Goal: Ask a question: Seek information or help from site administrators or community

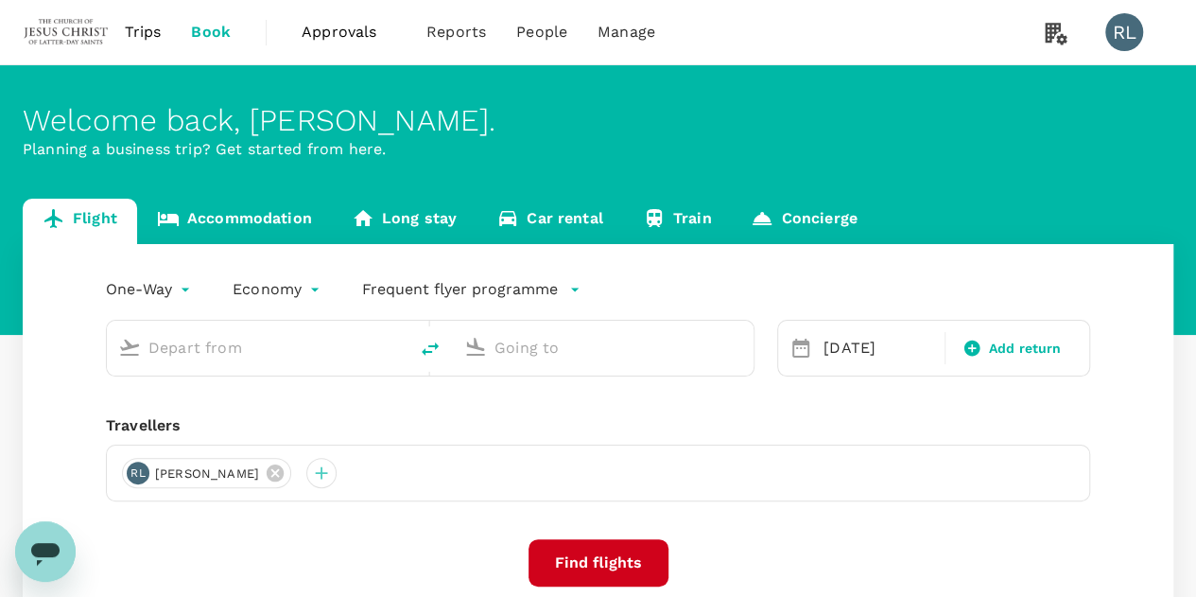
type input "Miri Intl (MYY)"
type input "Singapore Changi (SIN)"
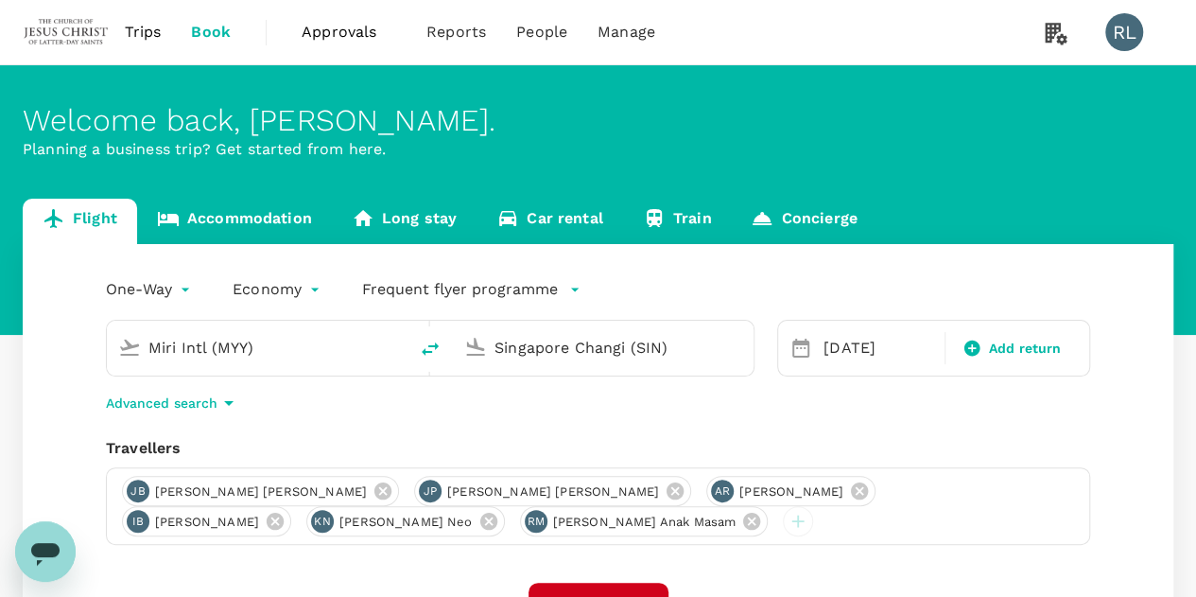
click at [134, 27] on span "Trips" at bounding box center [143, 32] width 37 height 23
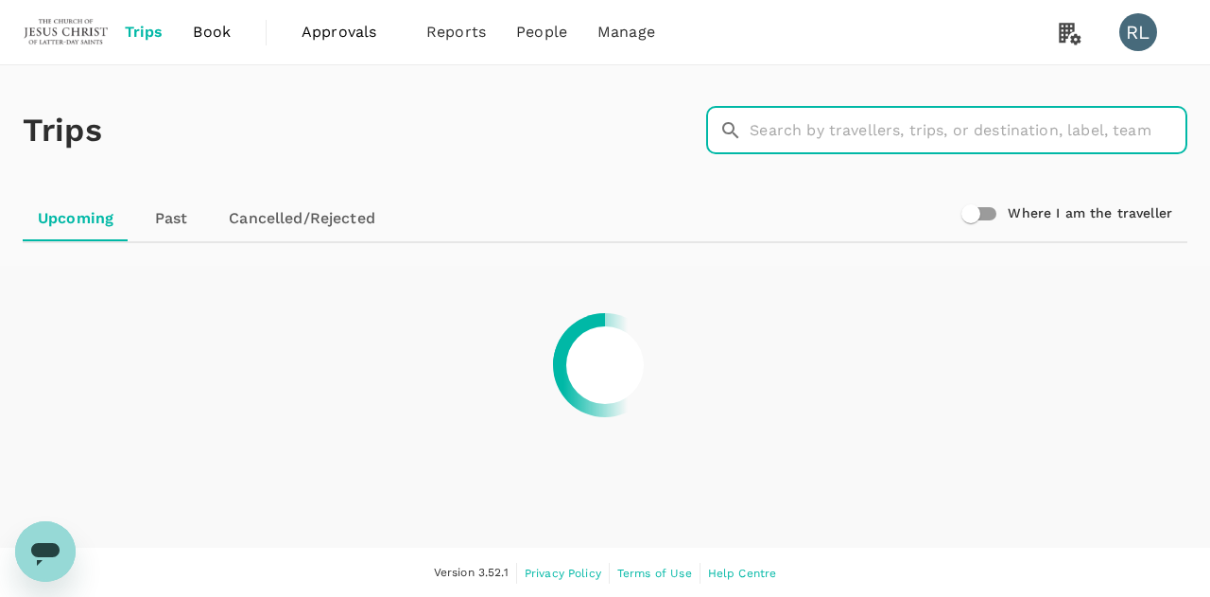
click at [821, 127] on input "text" at bounding box center [969, 130] width 438 height 47
type input "[PERSON_NAME]"
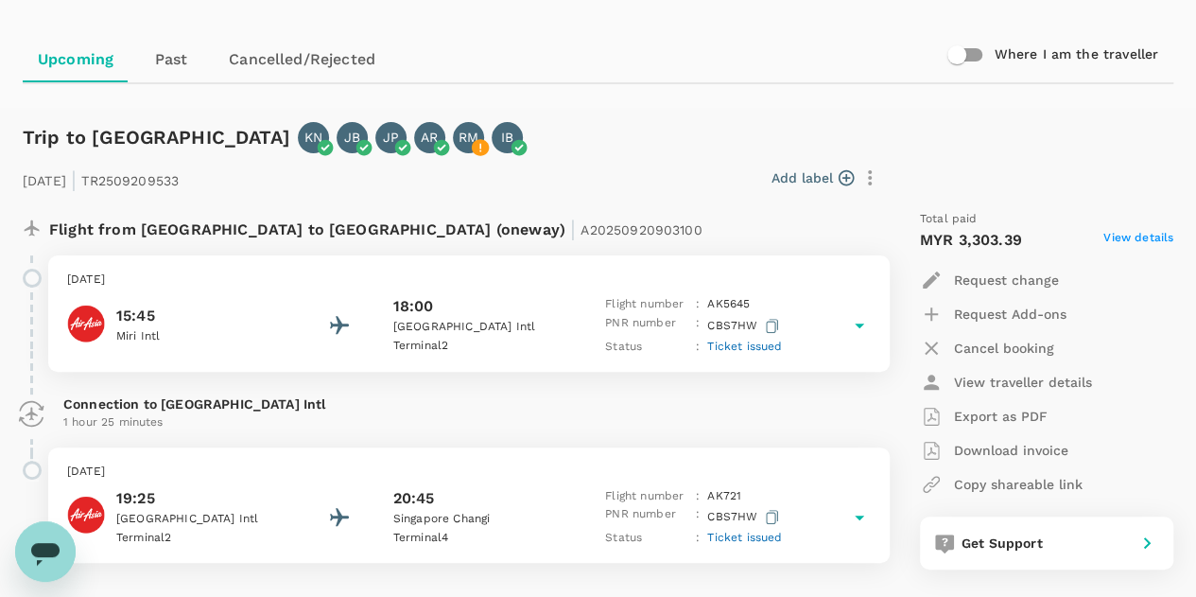
scroll to position [189, 0]
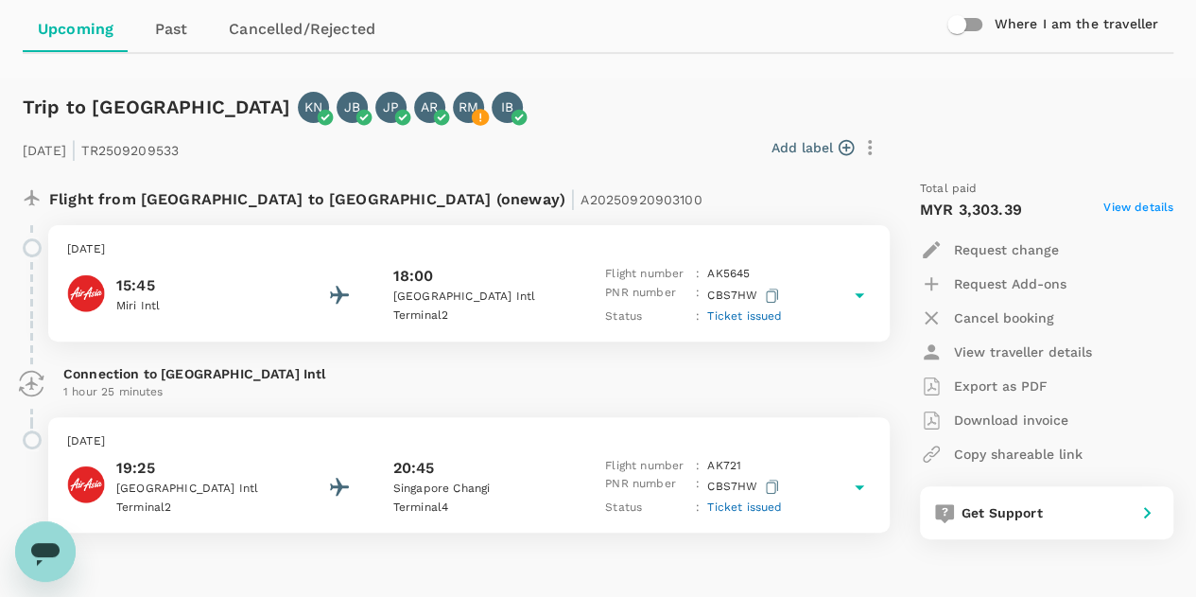
click at [803, 267] on div "15:45 Miri Intl 18:00 [GEOGRAPHIC_DATA] 2 Flight number : AK 5645 PNR number : …" at bounding box center [469, 295] width 804 height 61
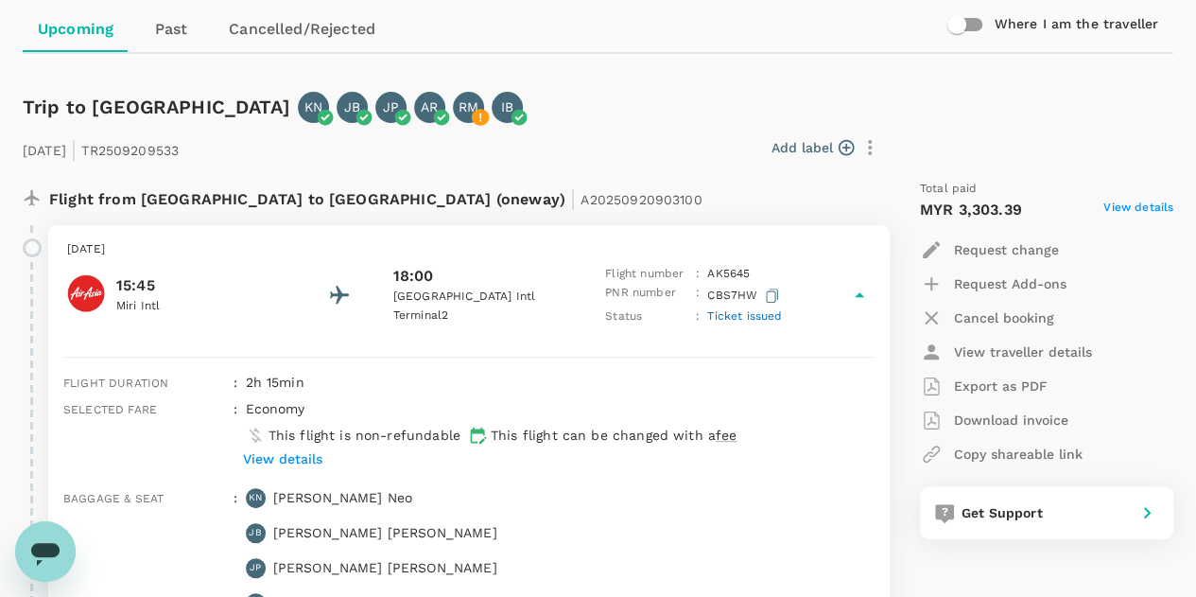
click at [1013, 387] on p "Export as PDF" at bounding box center [1001, 385] width 94 height 19
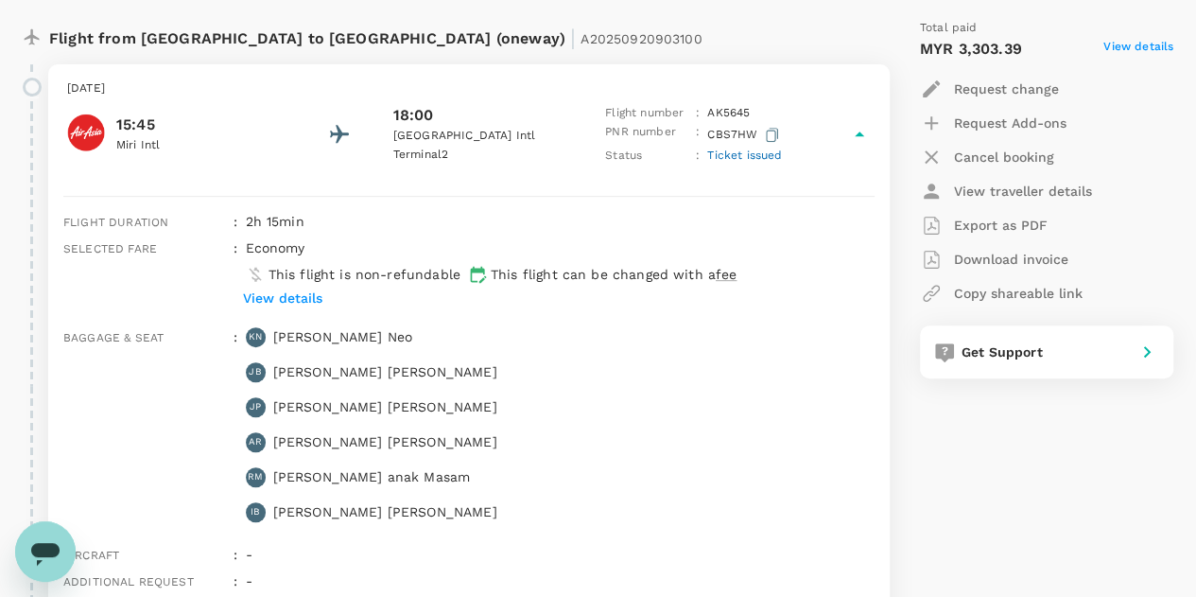
scroll to position [378, 0]
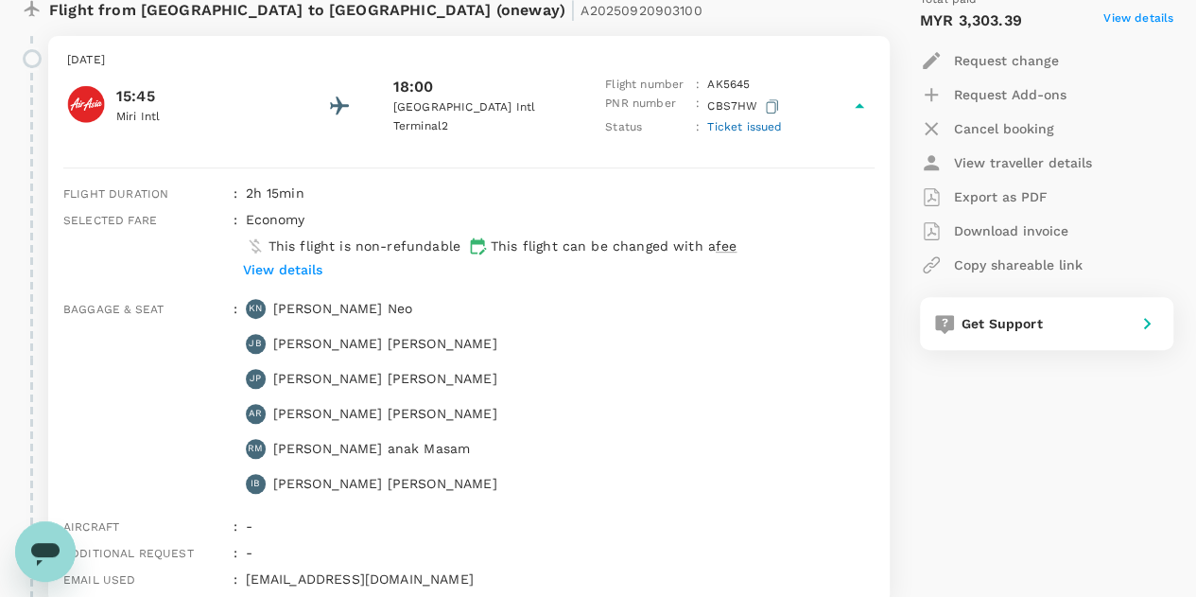
click at [265, 266] on p "View details" at bounding box center [282, 269] width 79 height 19
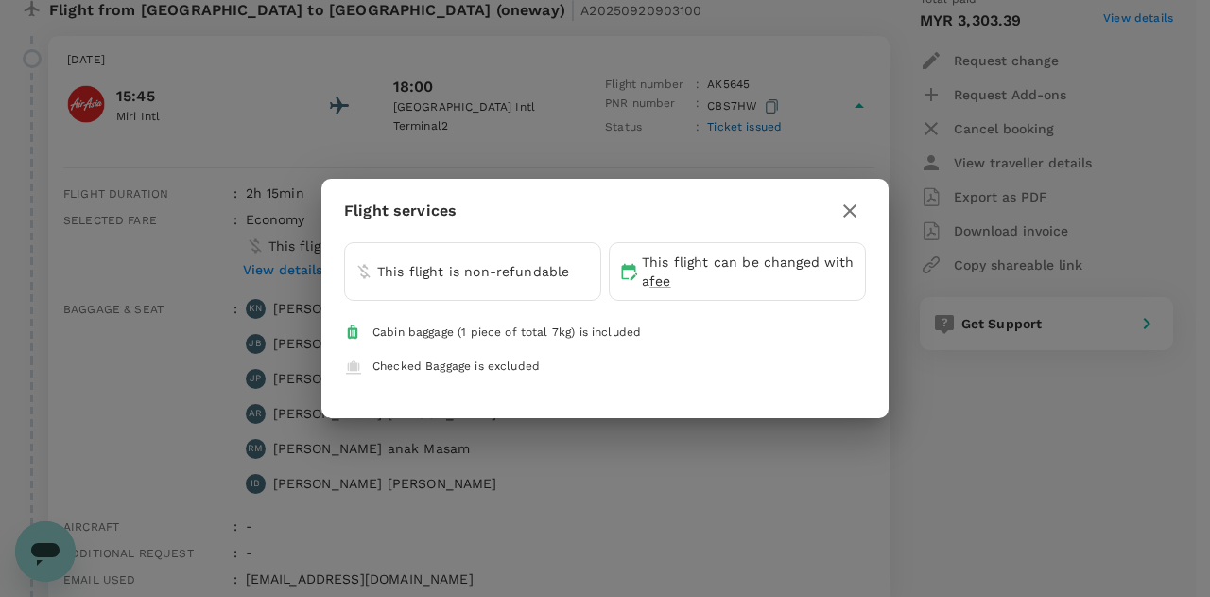
click at [664, 449] on div "Flight services This flight is non-refundable This flight can be changed with a…" at bounding box center [605, 298] width 1210 height 597
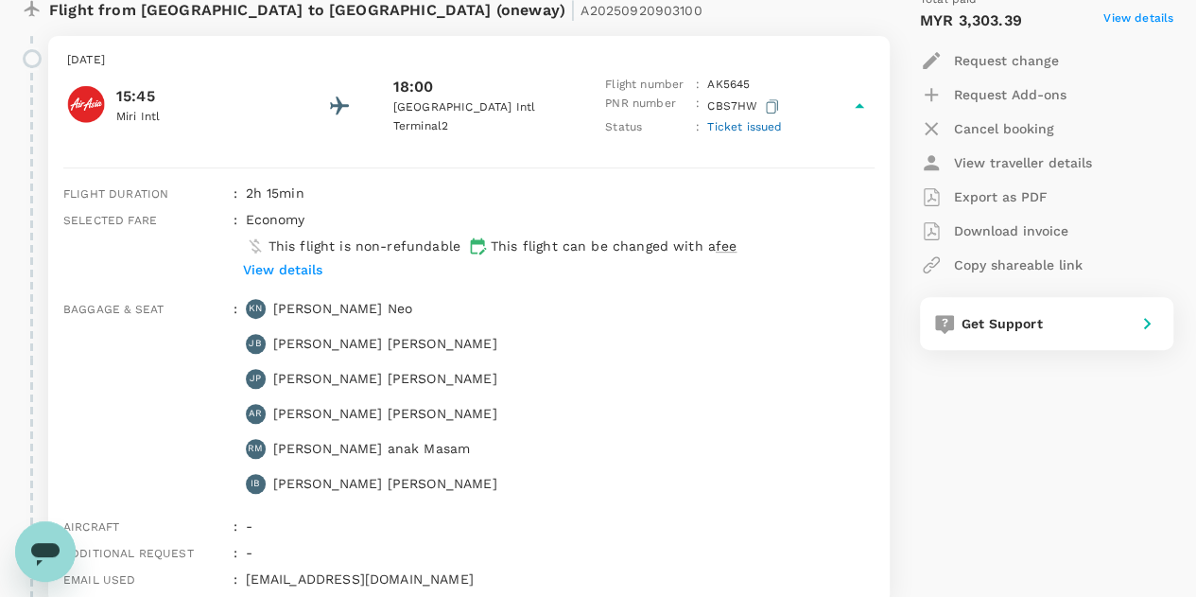
click at [956, 198] on p "Export as PDF" at bounding box center [1001, 196] width 94 height 19
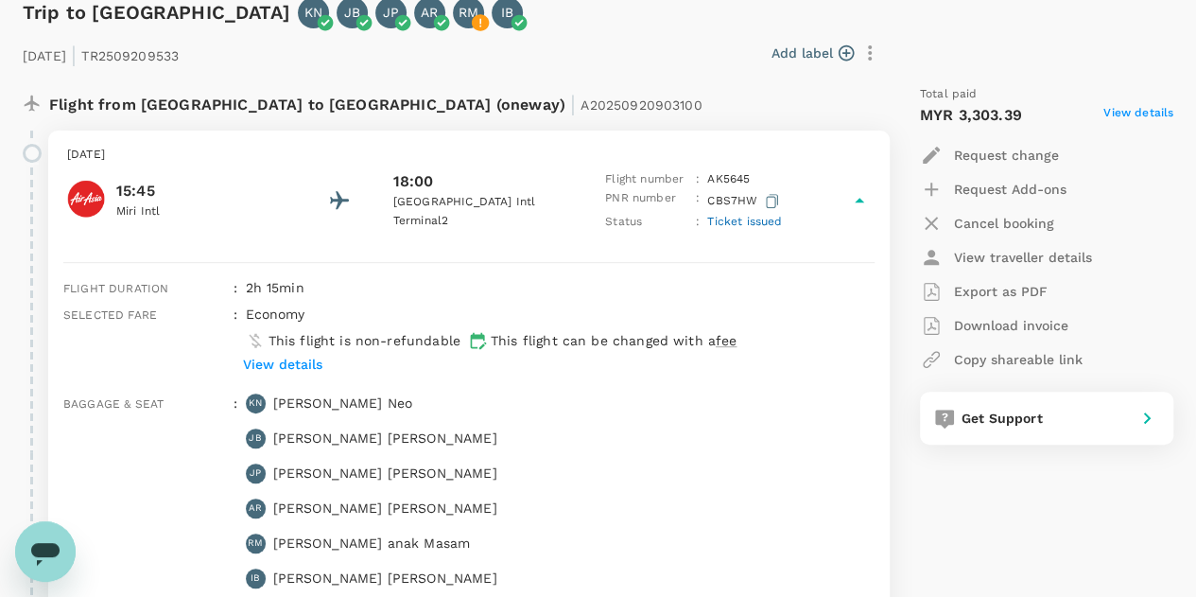
drag, startPoint x: 743, startPoint y: 416, endPoint x: 743, endPoint y: 404, distance: 12.3
click at [743, 416] on div "Baggage & seat : KN [PERSON_NAME] Neo [PERSON_NAME] [PERSON_NAME] [PERSON_NAME]…" at bounding box center [465, 494] width 819 height 217
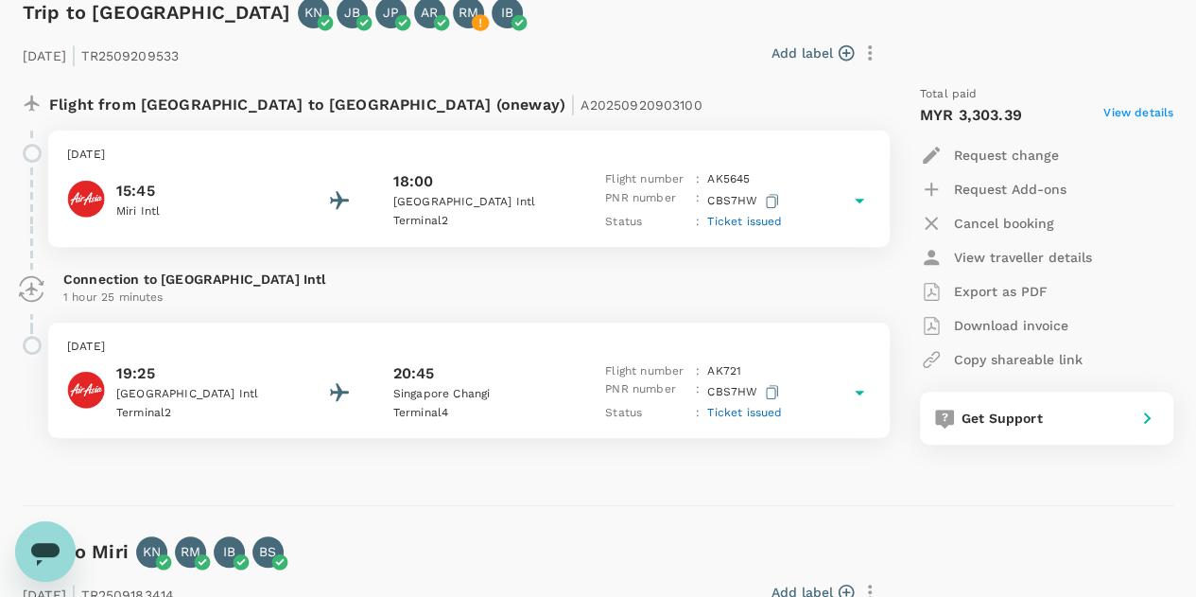
click at [863, 202] on icon at bounding box center [859, 200] width 23 height 23
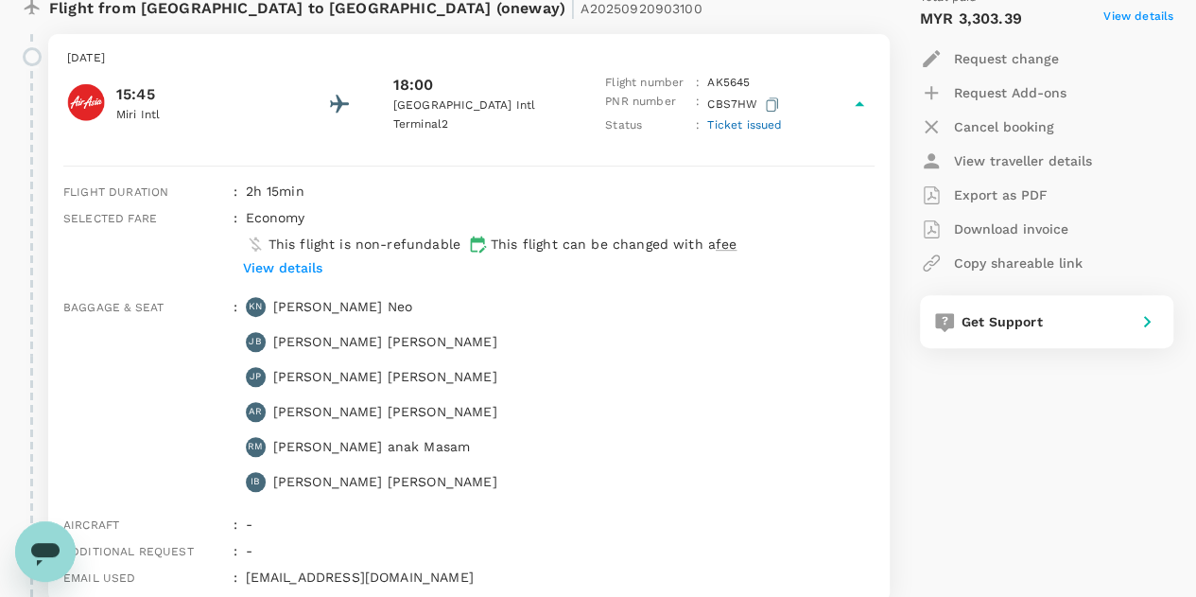
scroll to position [378, 0]
click at [715, 176] on div "2h 15min" at bounding box center [556, 189] width 636 height 26
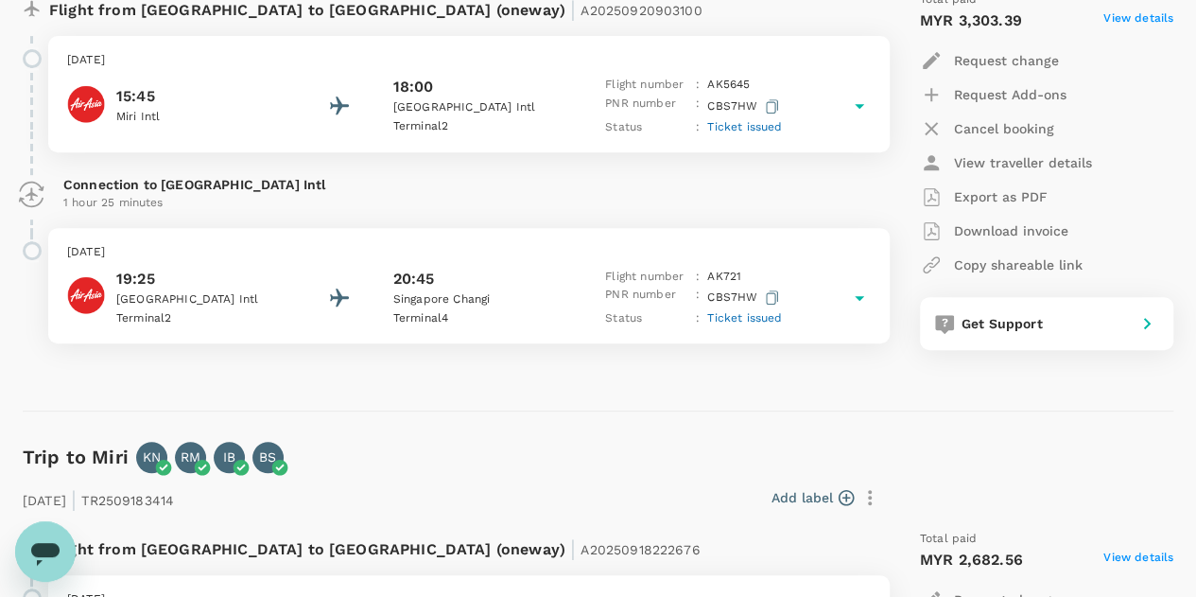
click at [57, 548] on icon "Open messaging window" at bounding box center [45, 554] width 28 height 23
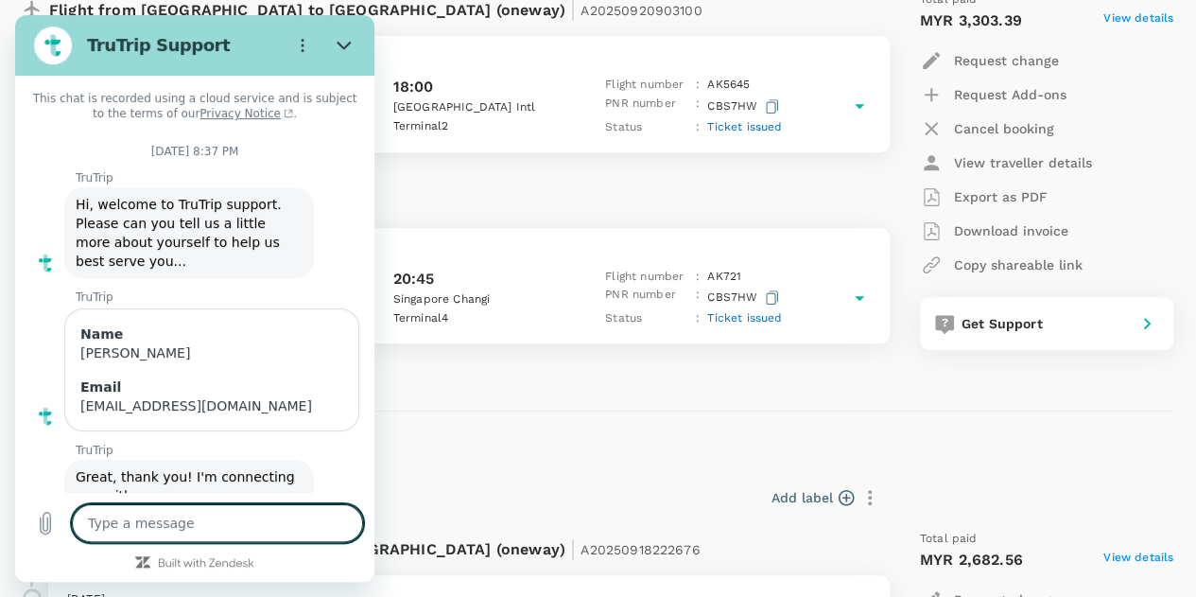
scroll to position [4685, 0]
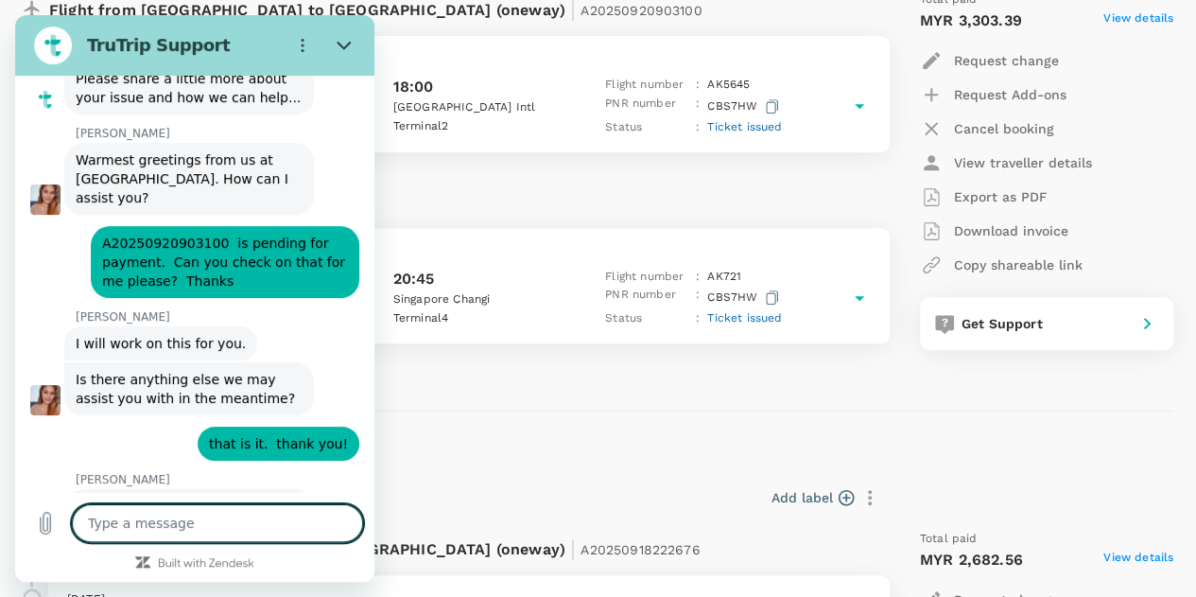
click at [221, 527] on textarea at bounding box center [217, 523] width 291 height 38
type textarea "h"
type textarea "x"
type textarea "hh"
type textarea "x"
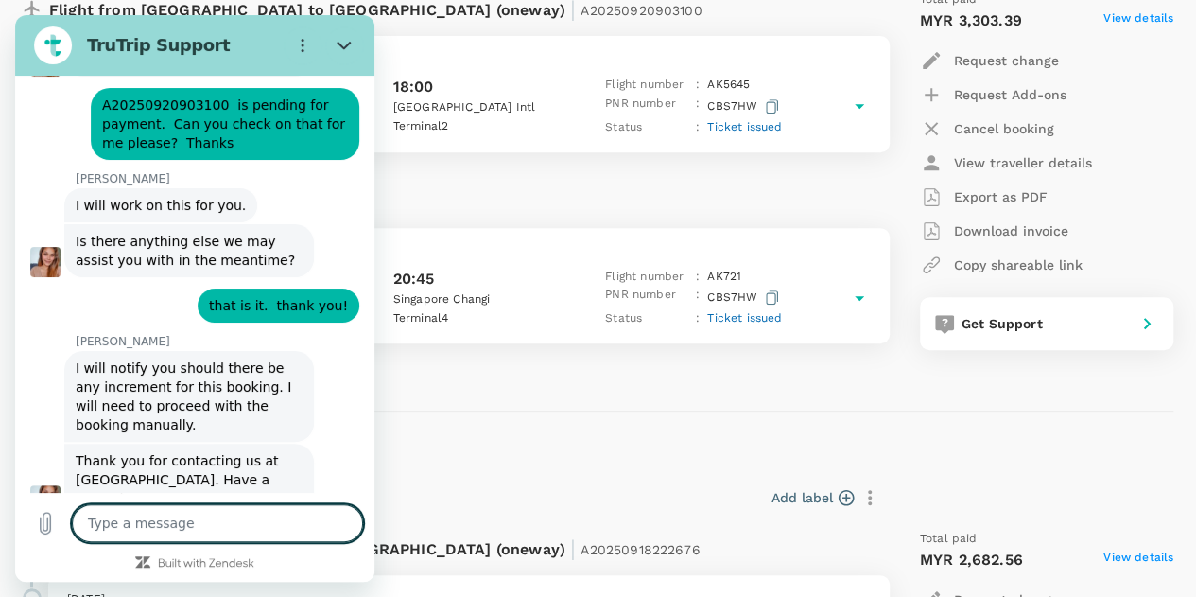
scroll to position [4821, 0]
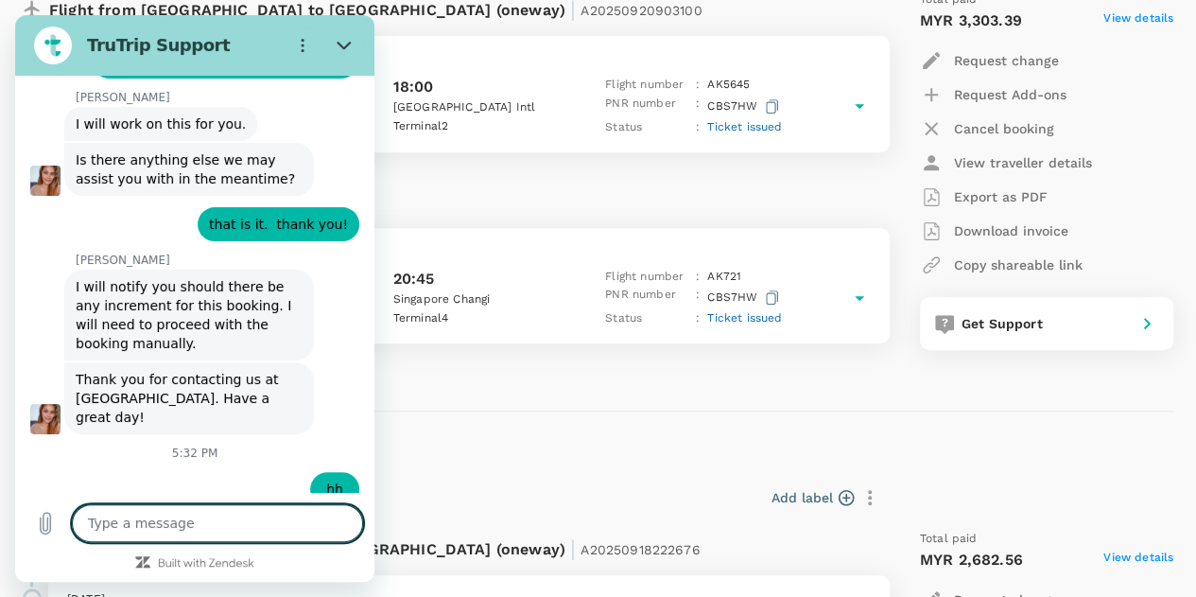
type textarea "x"
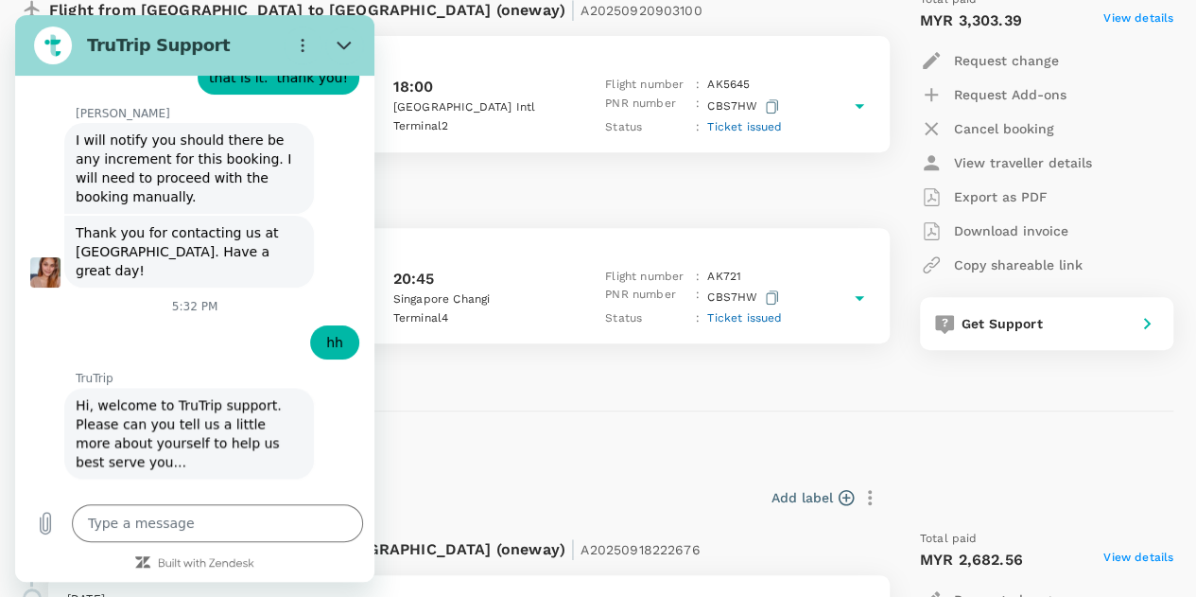
scroll to position [5049, 0]
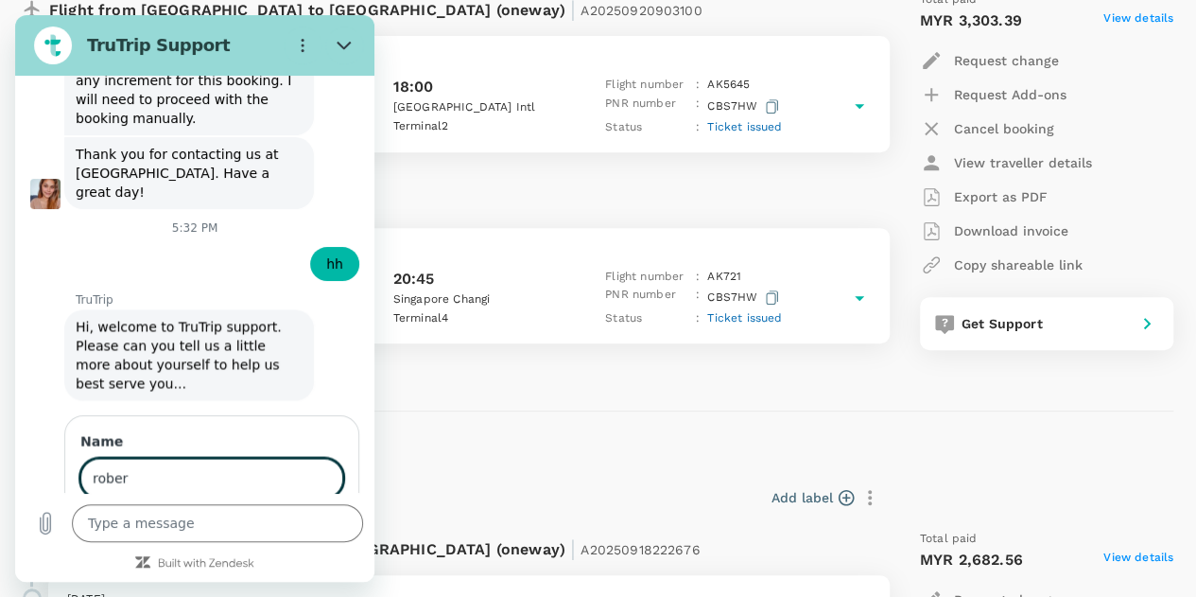
click at [216, 458] on input "rober" at bounding box center [211, 478] width 263 height 40
type input "[PERSON_NAME]"
click at [219, 539] on input "Email" at bounding box center [211, 559] width 263 height 40
type input "[EMAIL_ADDRESS][DOMAIN_NAME]"
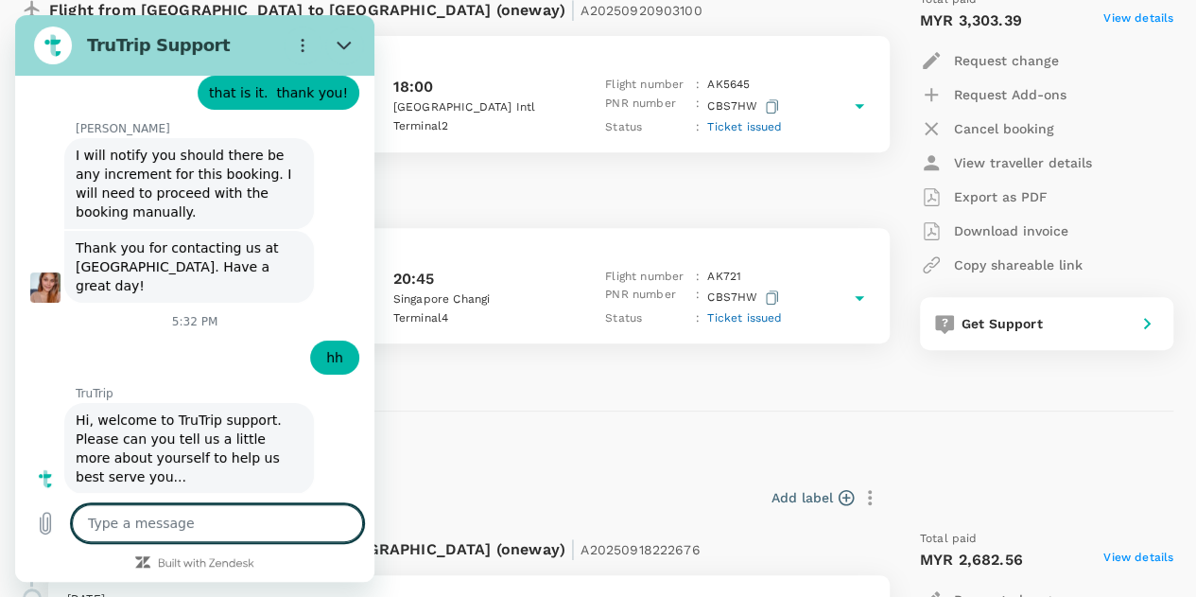
scroll to position [5078, 0]
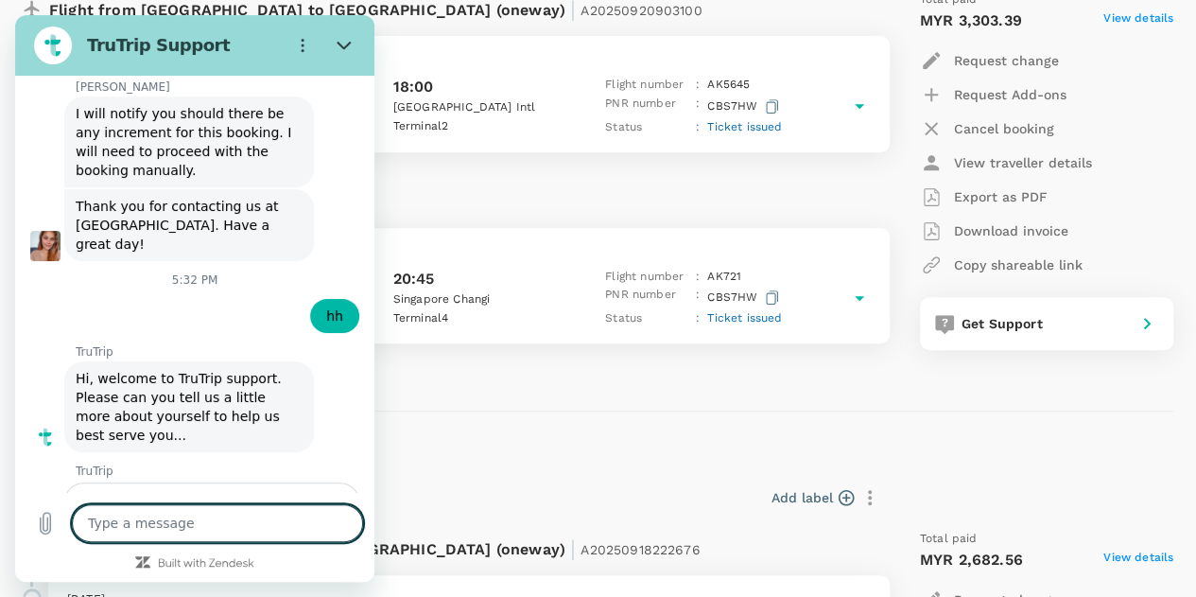
click at [244, 525] on textarea at bounding box center [217, 523] width 291 height 38
type textarea "x"
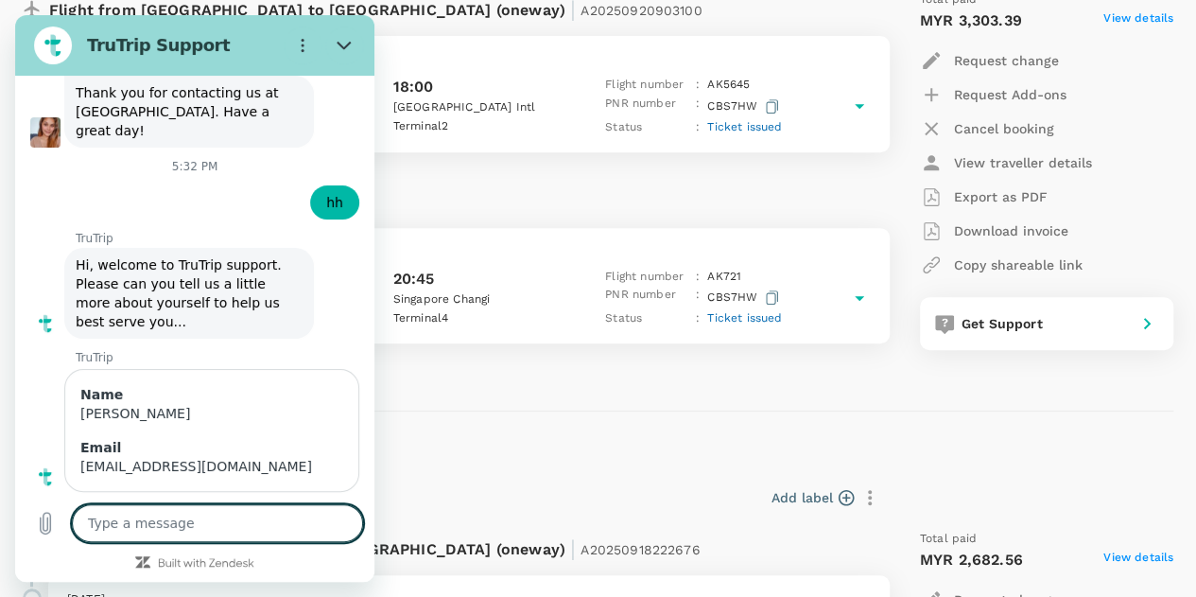
scroll to position [5195, 0]
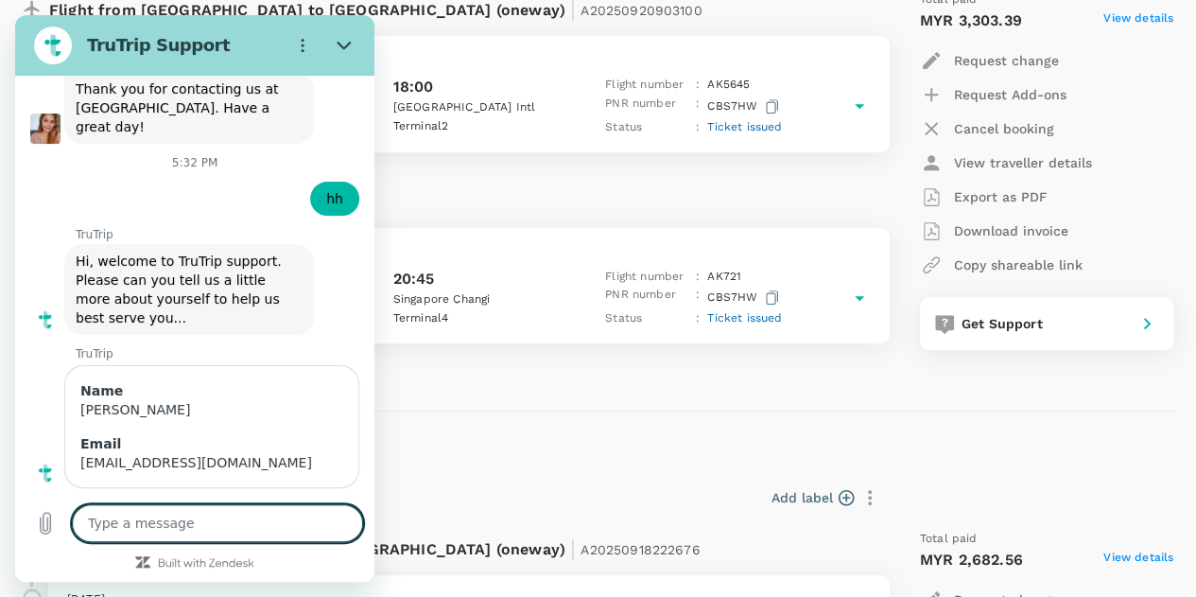
type textarea "r"
type textarea "x"
type textarea "re"
type textarea "x"
type textarea "req"
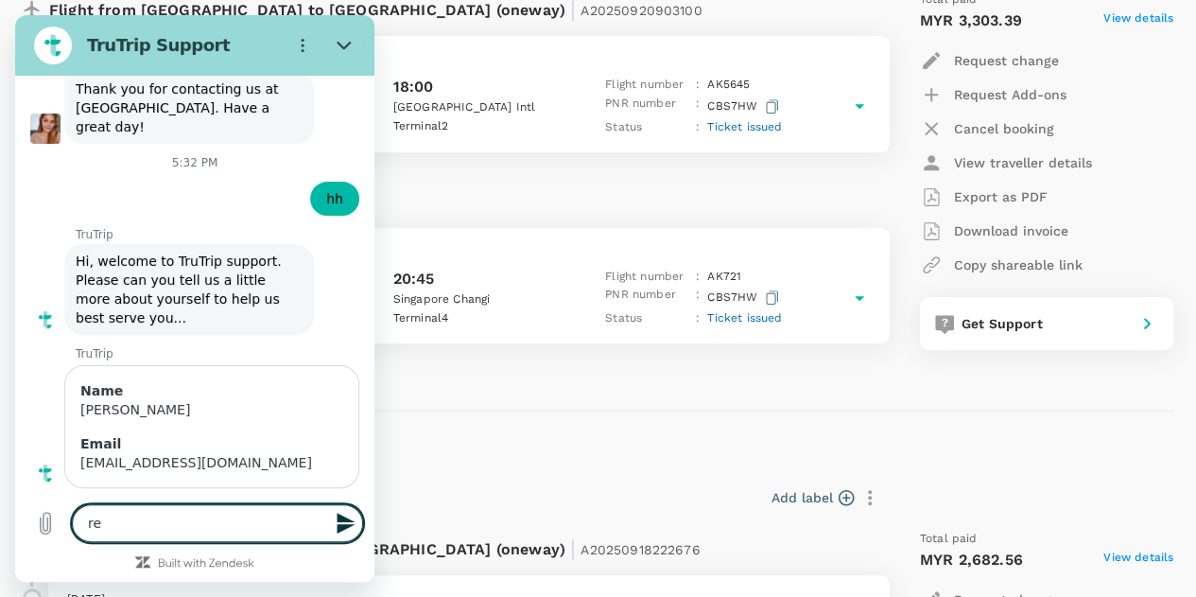
type textarea "x"
type textarea "requ"
type textarea "x"
type textarea "reque"
type textarea "x"
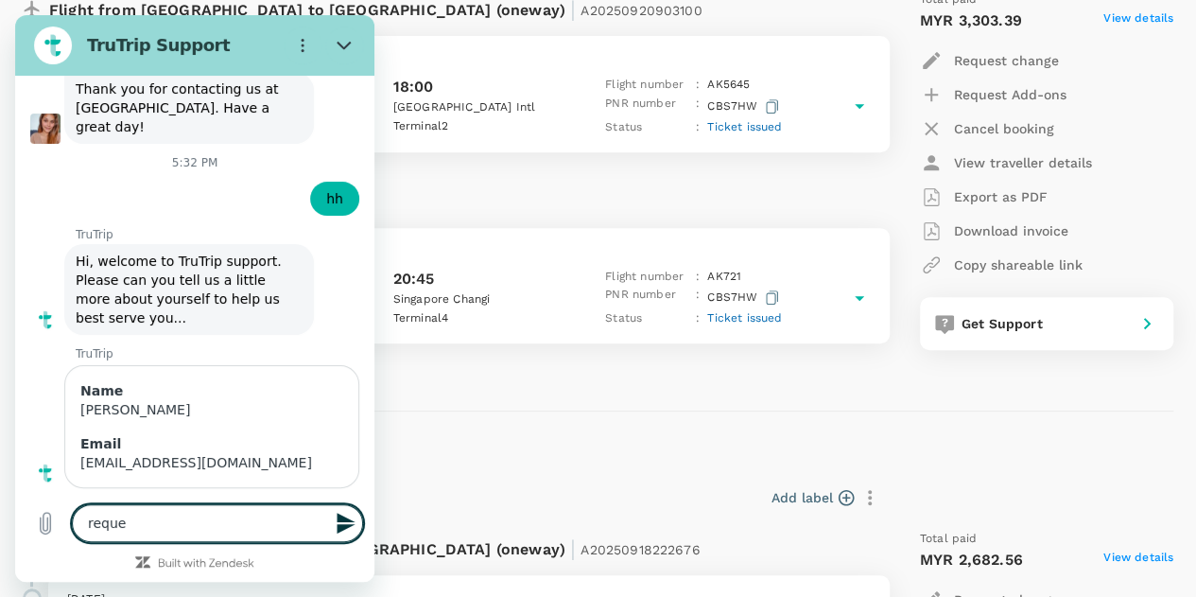
type textarea "reques"
type textarea "x"
type textarea "request"
type textarea "x"
type textarea "request"
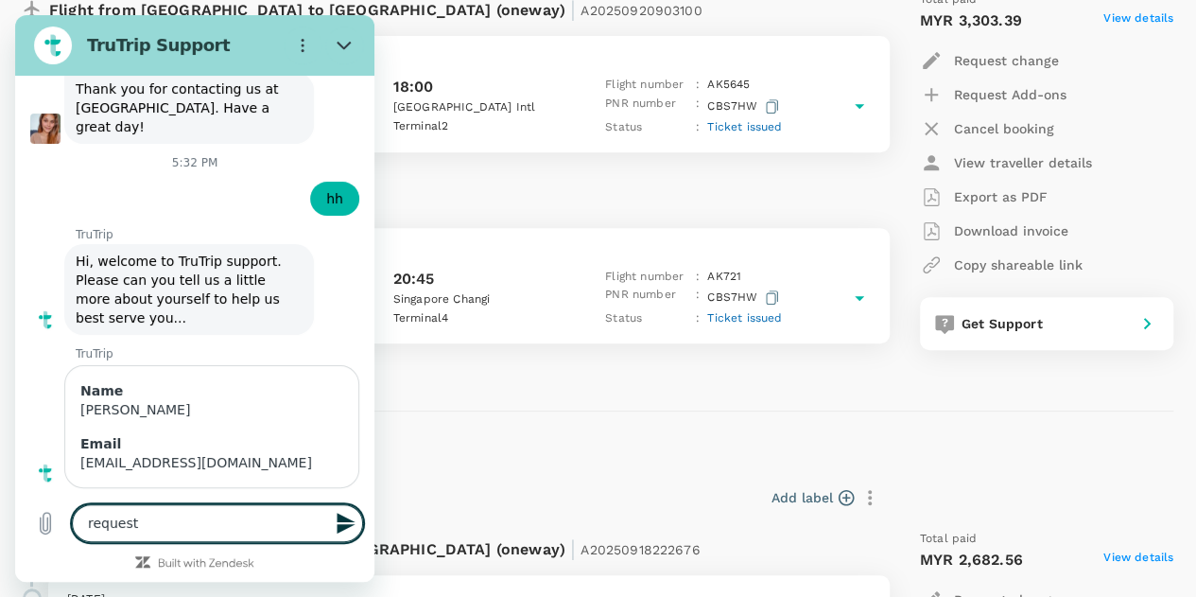
type textarea "x"
paste textarea "178338"
type textarea "request 178338"
type textarea "x"
type textarea "request 178338"
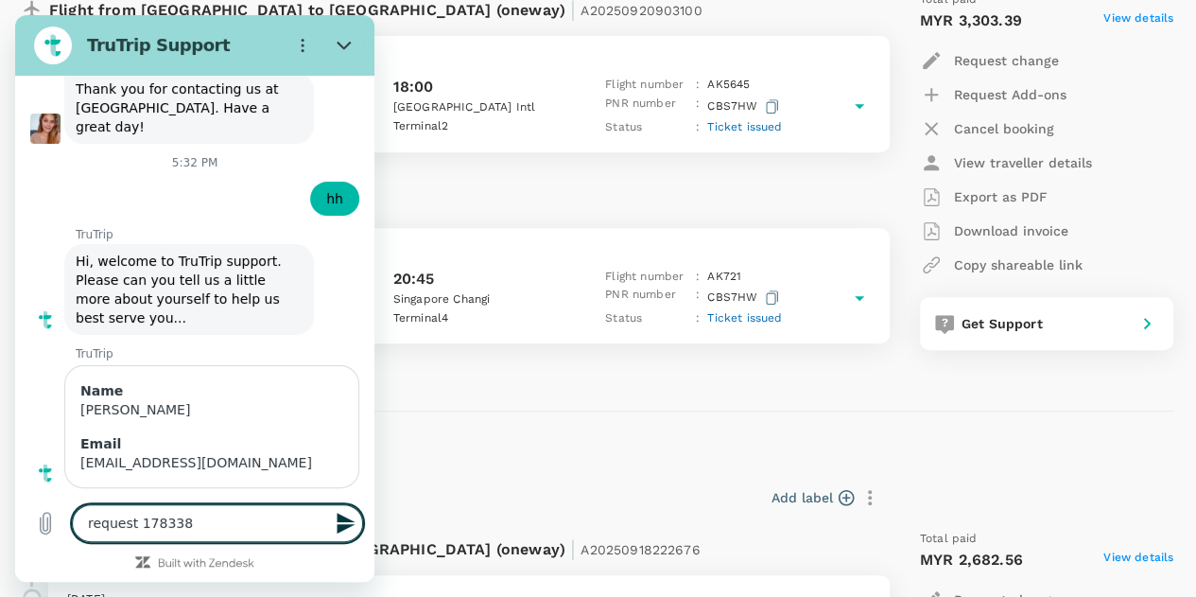
type textarea "x"
type textarea "request 178338"
type textarea "x"
type textarea "request 178338 f"
type textarea "x"
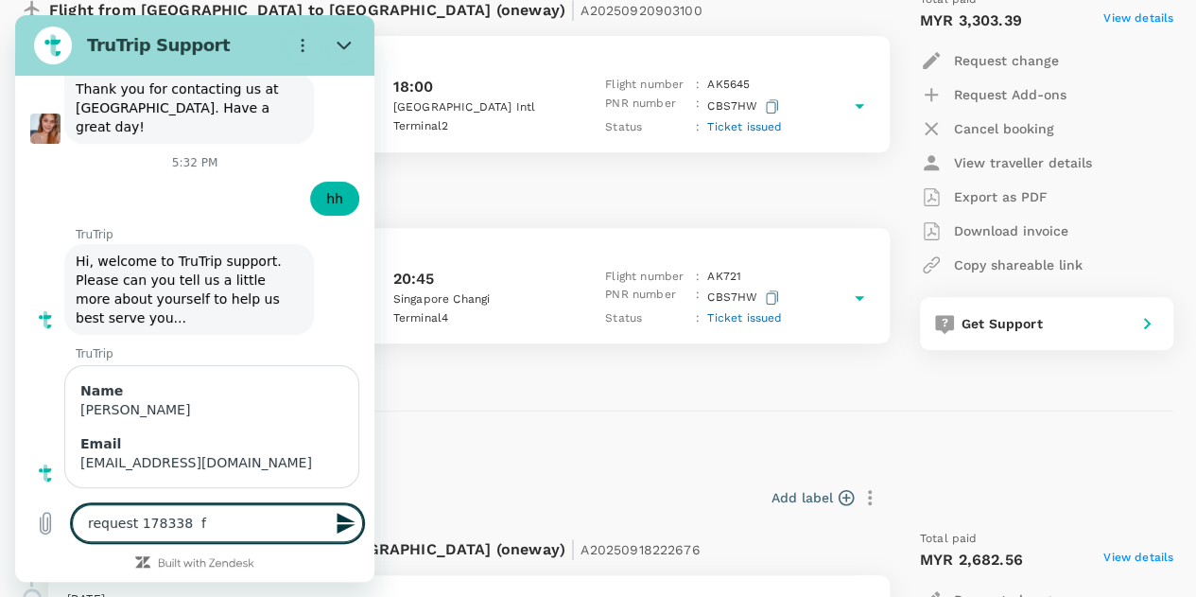
type textarea "request 178338 fo"
type textarea "x"
type textarea "request 178338 for"
type textarea "x"
type textarea "request 178338 for"
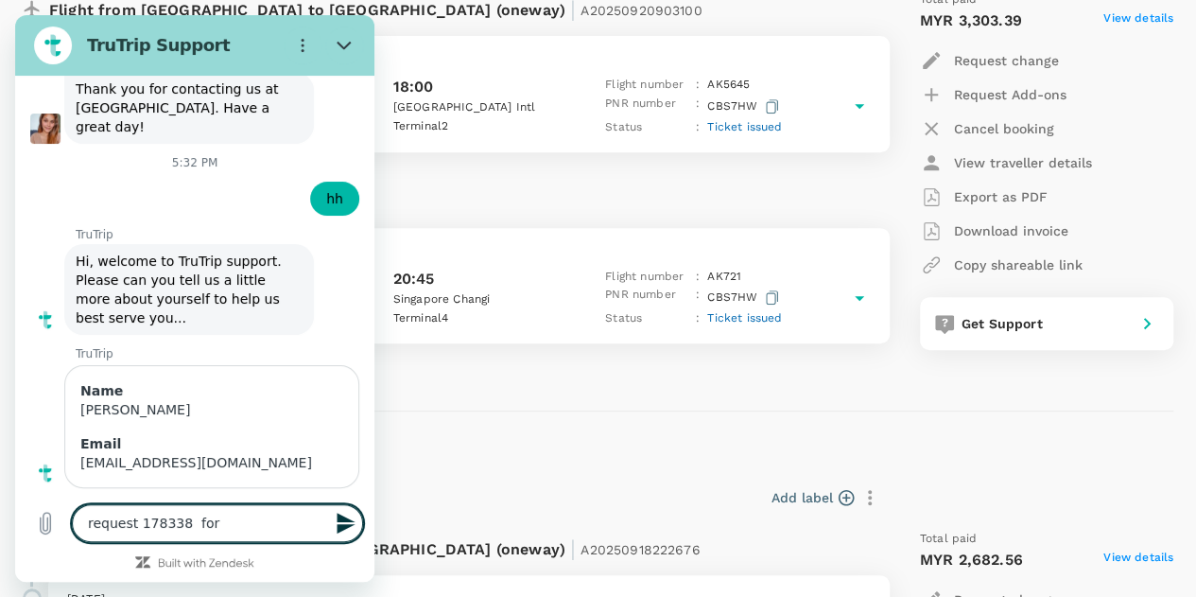
type textarea "x"
type textarea "request 178338 for b"
type textarea "x"
type textarea "request 178338 for bo"
type textarea "x"
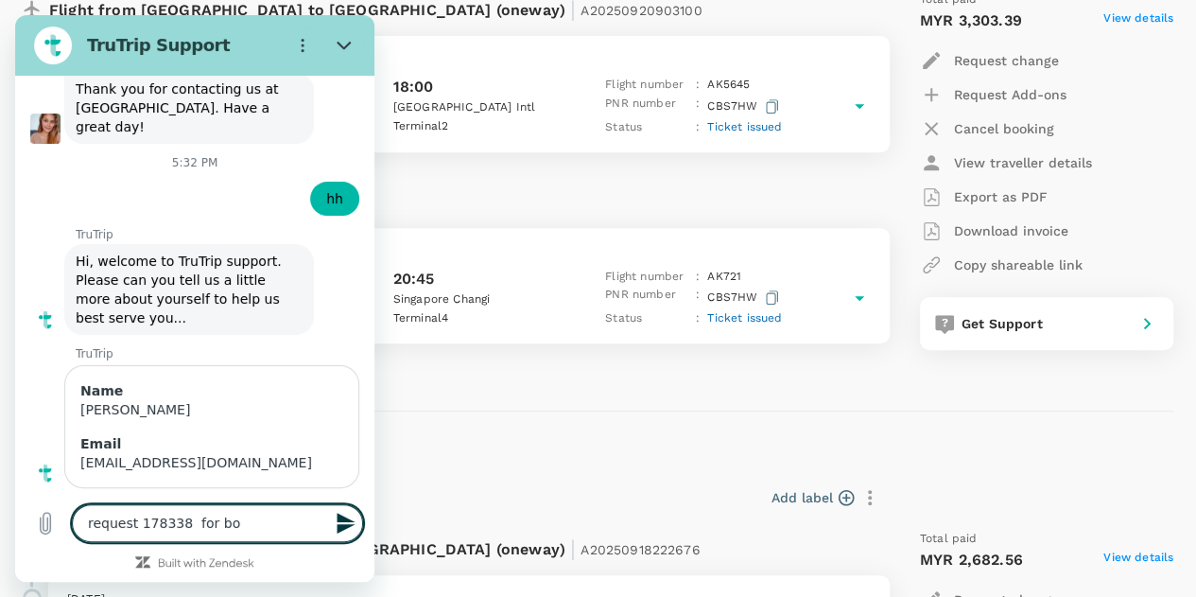
type textarea "request 178338 for boo"
type textarea "x"
type textarea "request 178338 for book"
type textarea "x"
type textarea "request 178338 for booki"
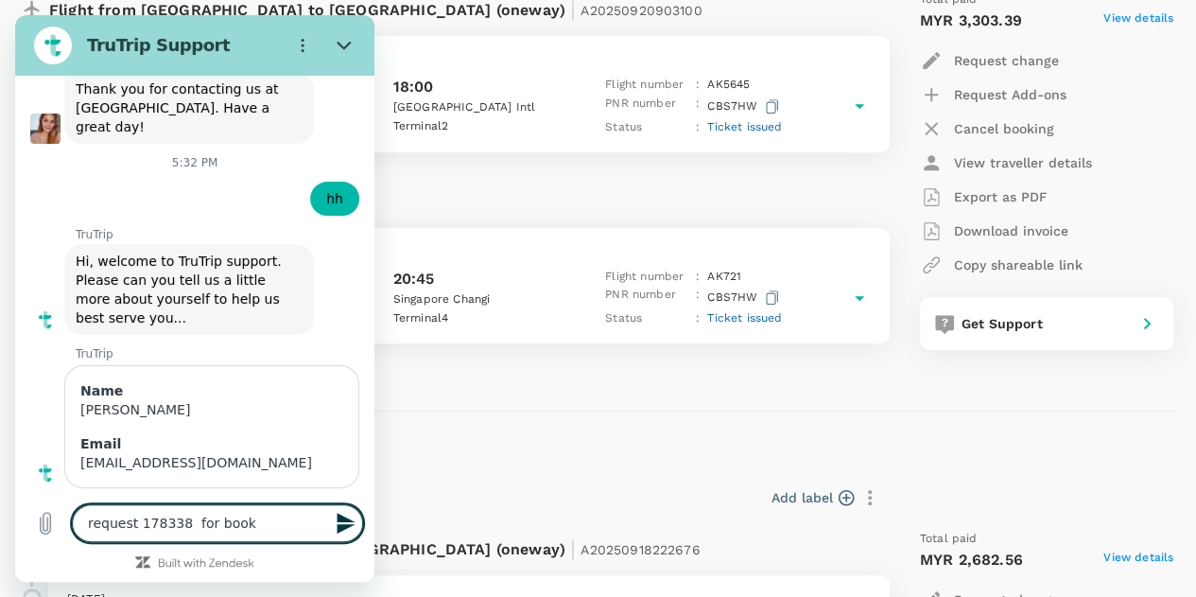
type textarea "x"
type textarea "request 178338 for bookin"
type textarea "x"
type textarea "request 178338 for booking"
type textarea "x"
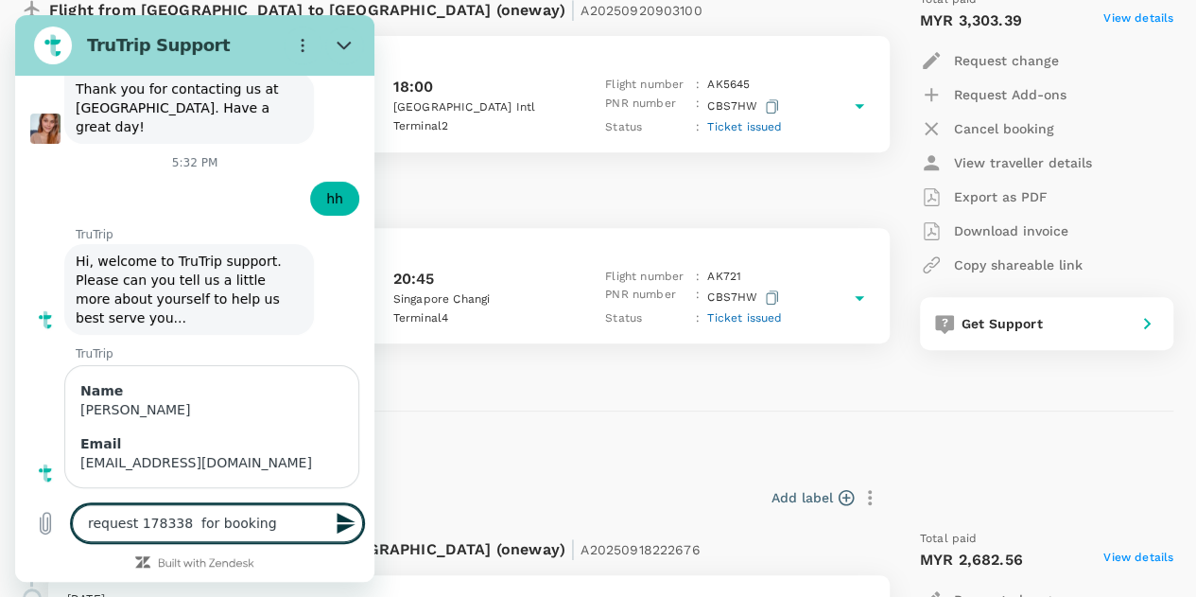
type textarea "request 178338 for booking"
type textarea "x"
click at [296, 530] on textarea "request 178338 for booking" at bounding box center [217, 523] width 291 height 38
paste textarea "A20250920903100"
type textarea "request 178338 for booking A20250920903100"
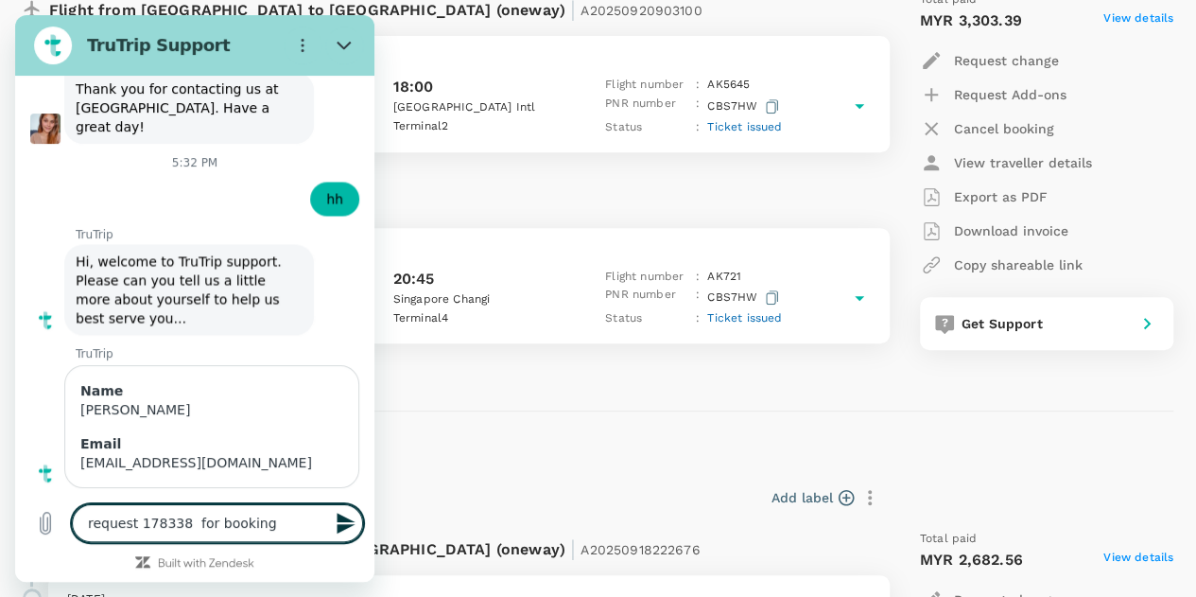
type textarea "x"
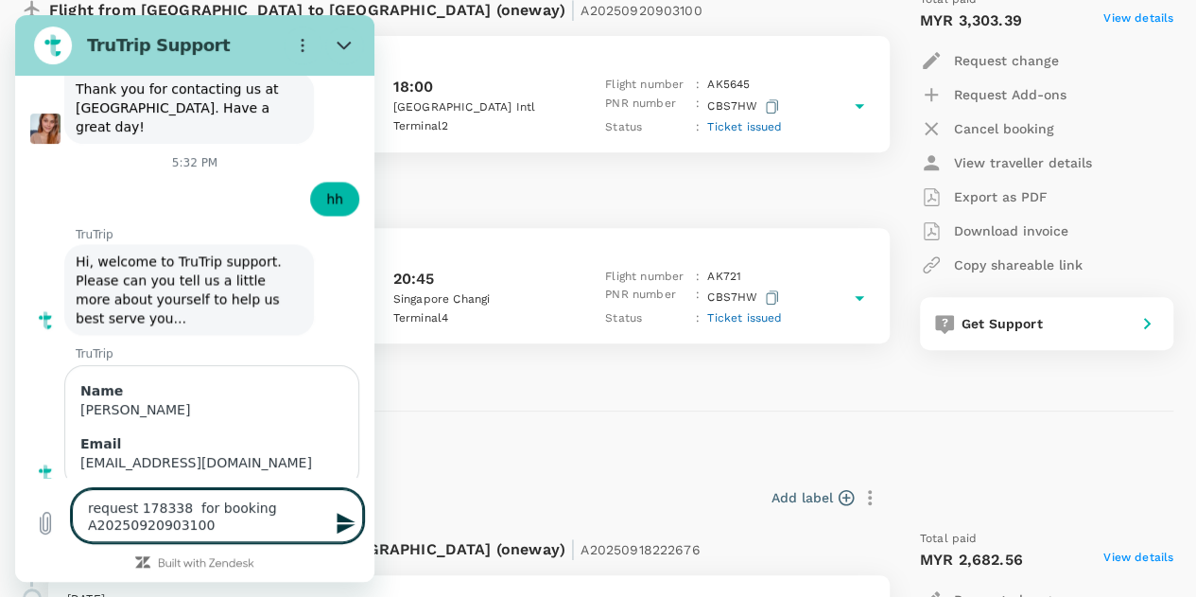
type textarea "request 178338 for booking A20250920903100."
type textarea "x"
type textarea "request 178338 for booking A20250920903100."
type textarea "x"
type textarea "request 178338 for booking A20250920903100."
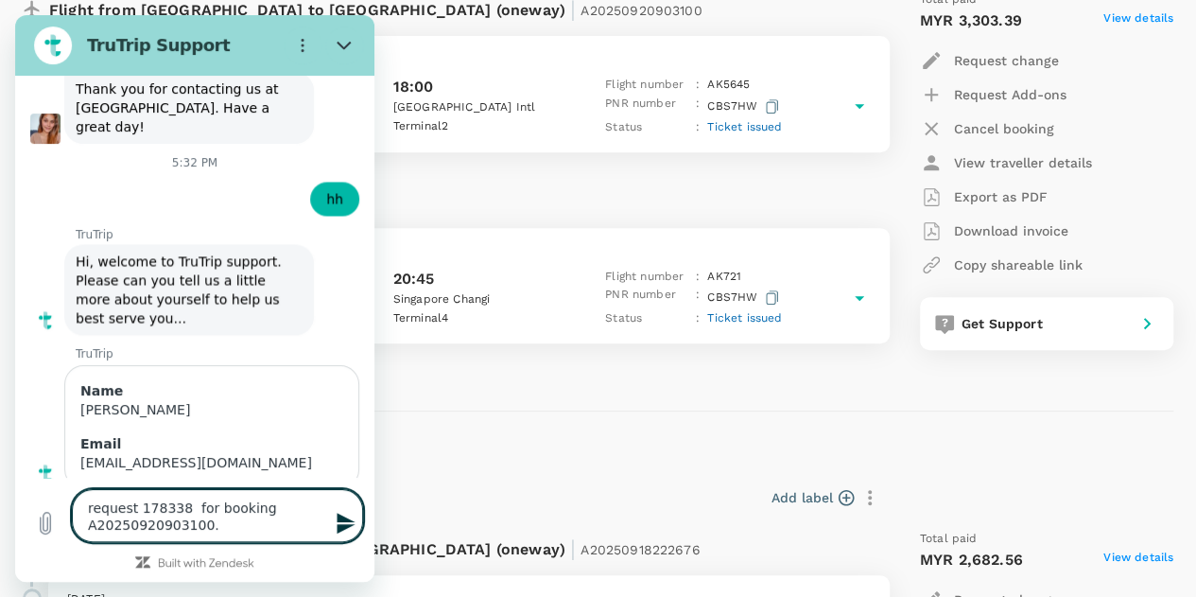
type textarea "x"
type textarea "request 178338 for booking A20250920903100. T"
type textarea "x"
type textarea "request 178338 for booking A20250920903100. Tj"
type textarea "x"
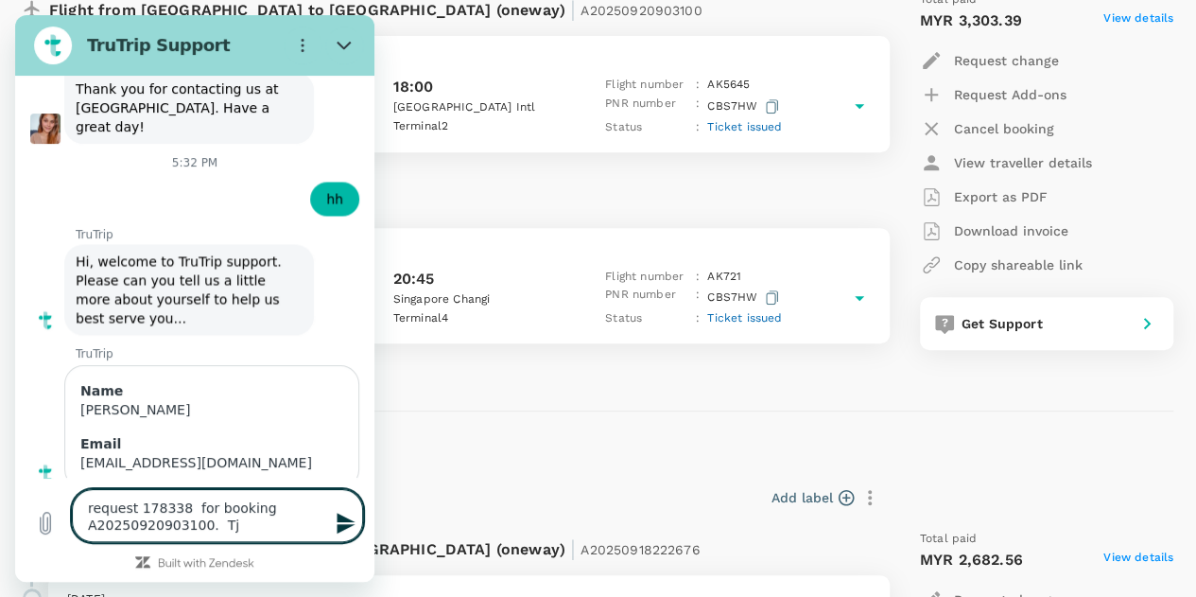
type textarea "request 178338 for booking A20250920903100. Tje"
type textarea "x"
type textarea "request 178338 for booking A20250920903100. Tje"
type textarea "x"
type textarea "request 178338 for booking A20250920903100. Tje"
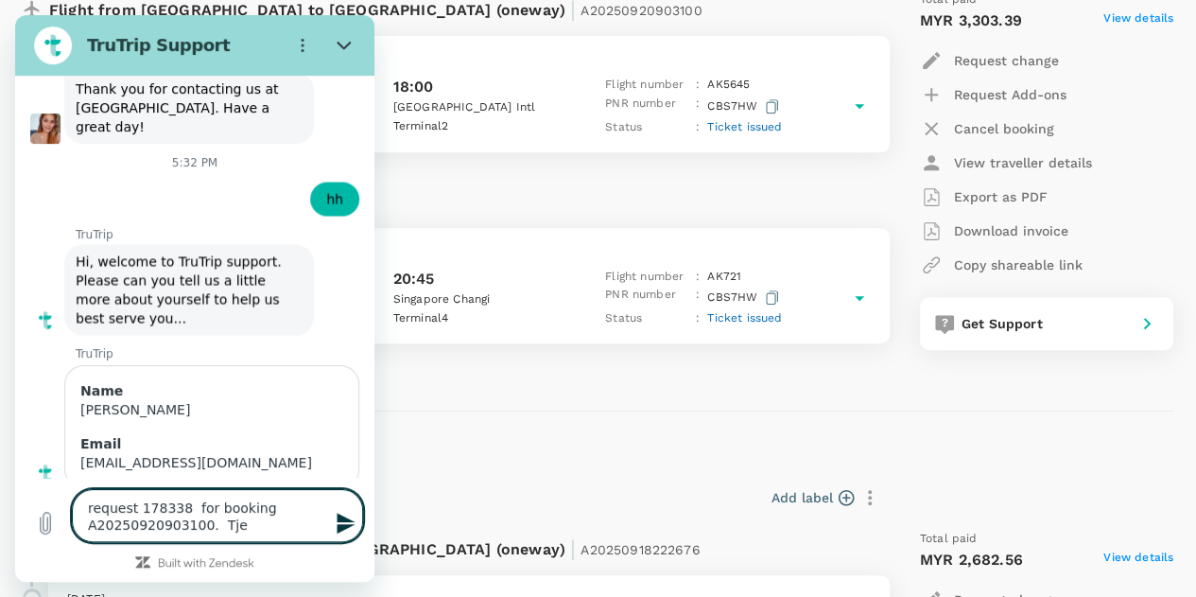
type textarea "x"
type textarea "request 178338 for booking A20250920903100. Tj"
type textarea "x"
type textarea "request 178338 for booking A20250920903100. T"
type textarea "x"
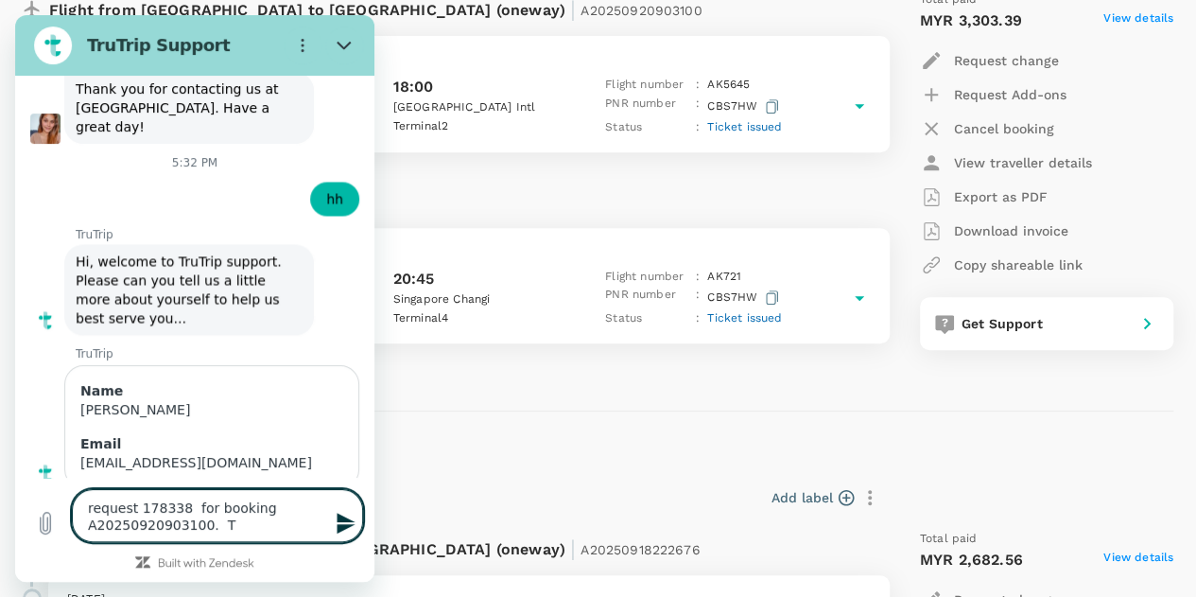
type textarea "request 178338 for booking A20250920903100. Th"
type textarea "x"
type textarea "request 178338 for booking A20250920903100. The"
type textarea "x"
type textarea "request 178338 for booking A20250920903100. The"
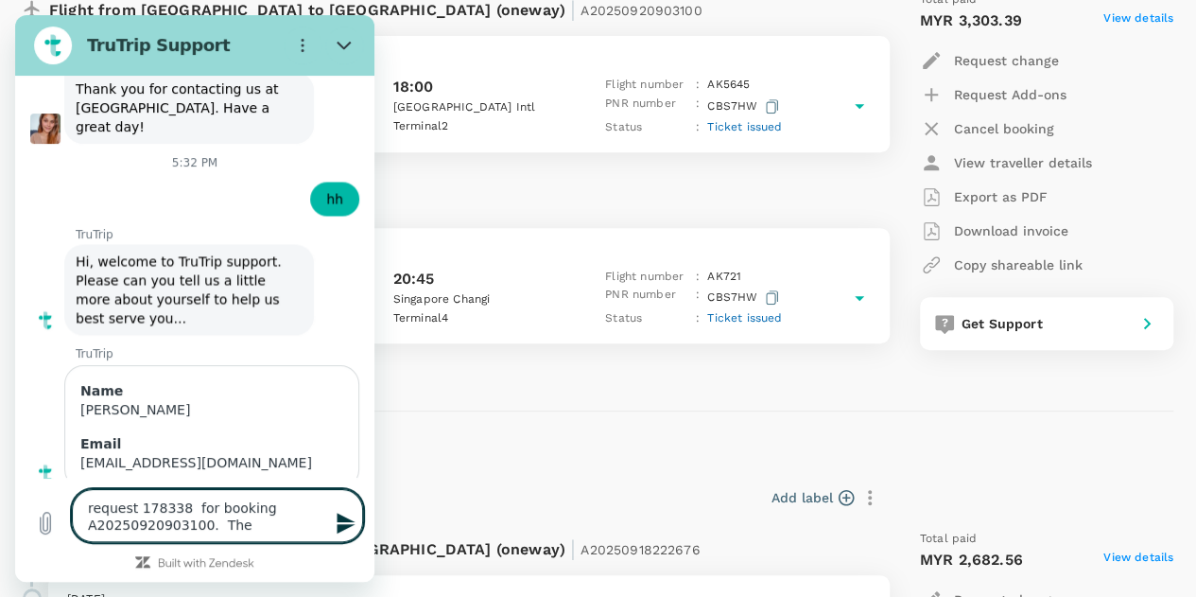
type textarea "x"
type textarea "request 178338 for booking A20250920903100. The b"
type textarea "x"
type textarea "request 178338 for booking A20250920903100. The bo"
type textarea "x"
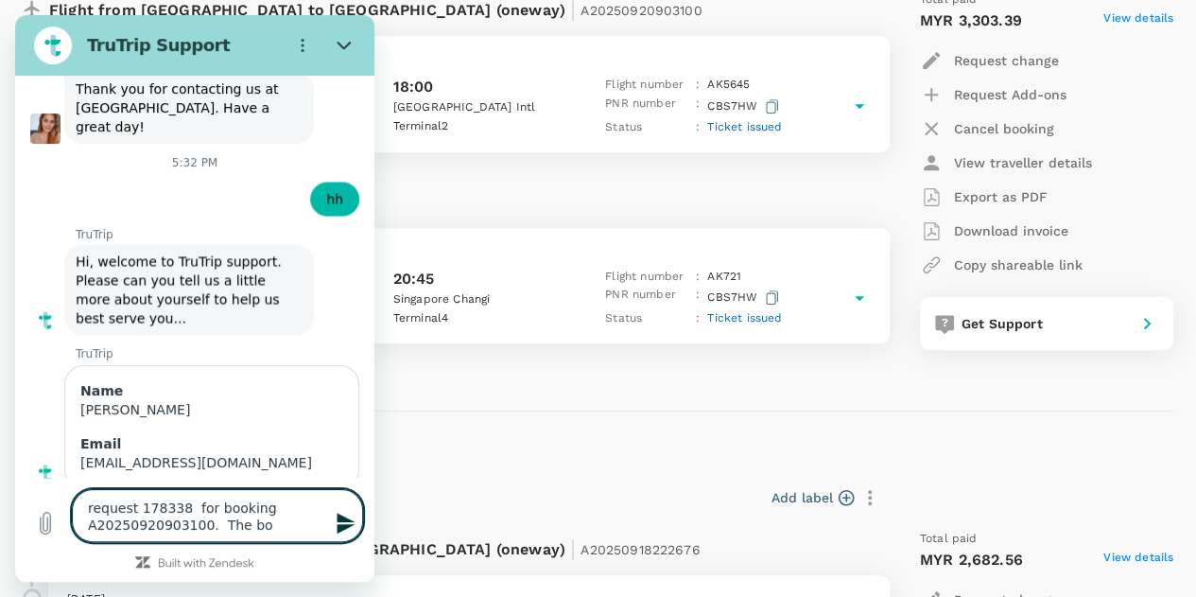
type textarea "request 178338 for booking A20250920903100. The boo"
type textarea "x"
type textarea "request 178338 for booking A20250920903100. The book"
type textarea "x"
type textarea "request 178338 for booking A20250920903100. The booki"
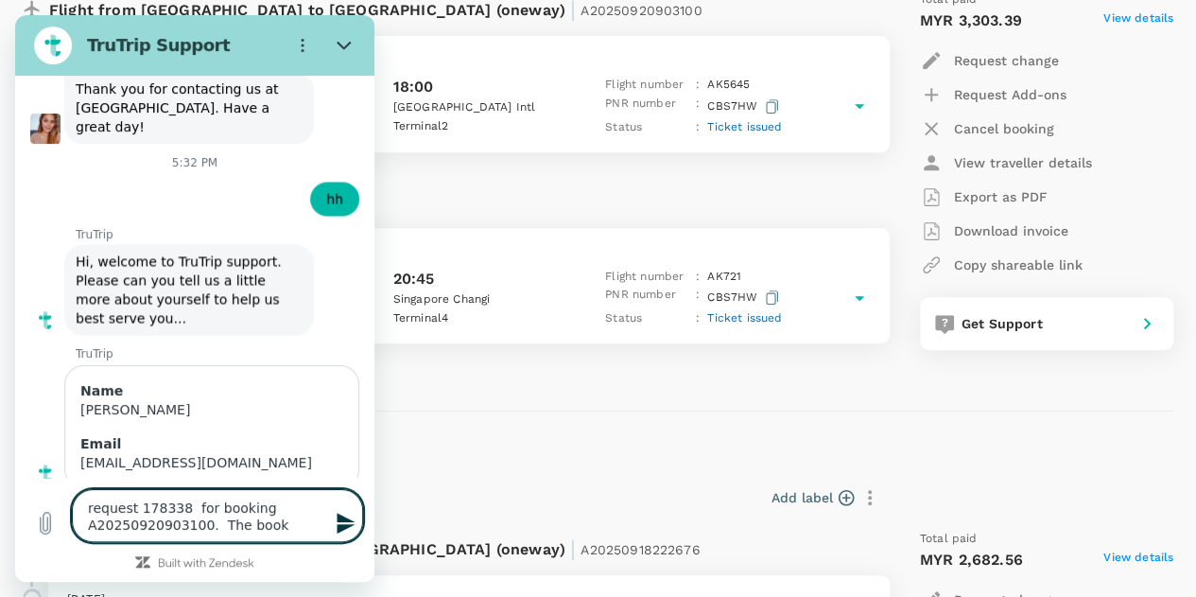
type textarea "x"
type textarea "request 178338 for booking A20250920903100. The bookin"
type textarea "x"
type textarea "request 178338 for booking A20250920903100. The booking"
type textarea "x"
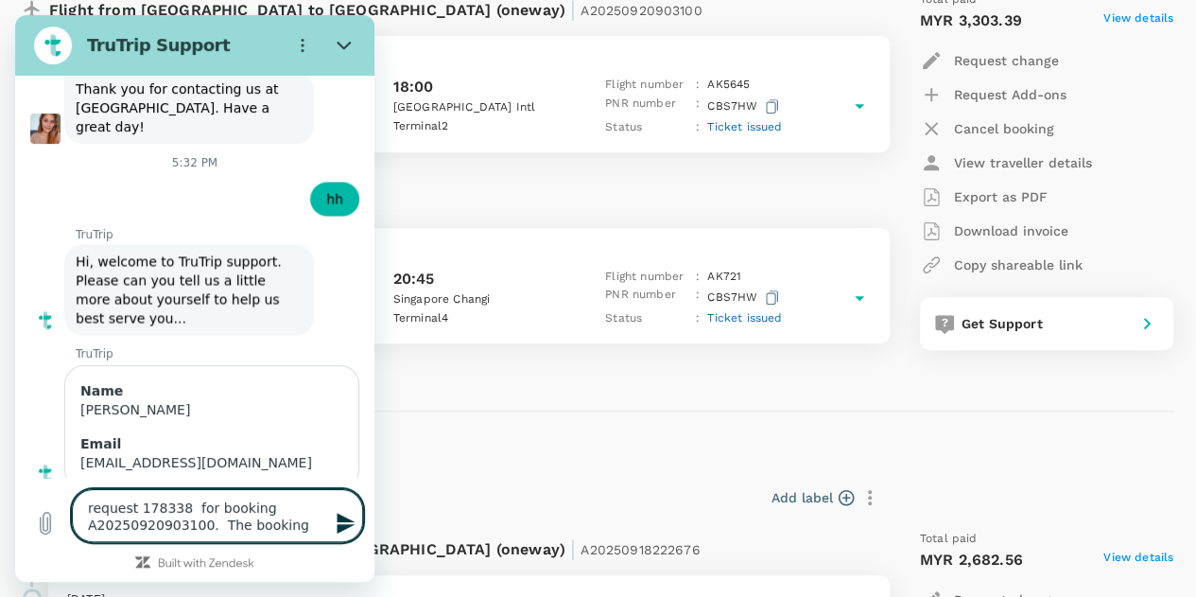
type textarea "request 178338 for booking A20250920903100. The booking"
type textarea "x"
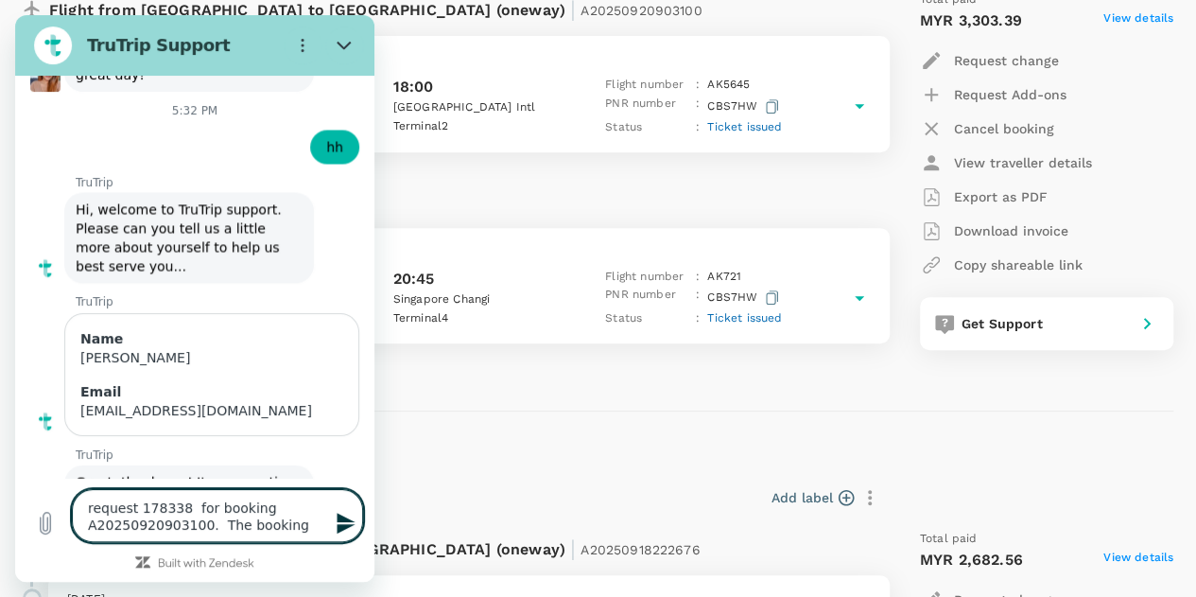
type textarea "request 178338 for booking A20250920903100. The booking r"
type textarea "x"
type textarea "request 178338 for booking A20250920903100. The booking re"
type textarea "x"
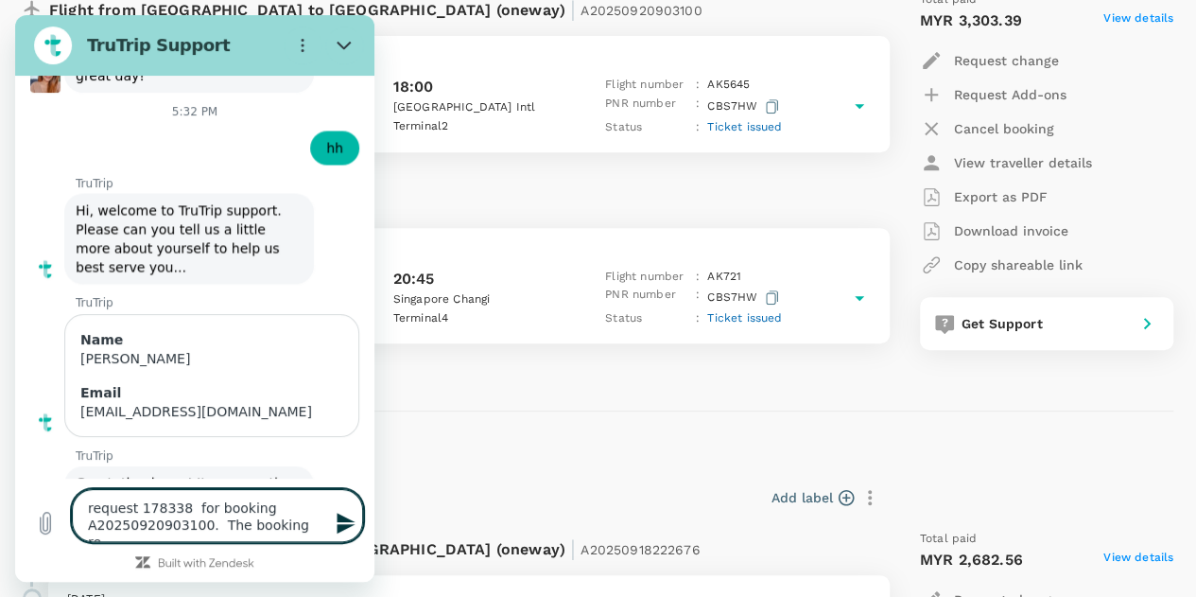
type textarea "request 178338 for booking A20250920903100. The booking reo"
type textarea "x"
type textarea "request 178338 for booking A20250920903100. The booking re"
type textarea "x"
type textarea "request 178338 for booking A20250920903100. The booking rep"
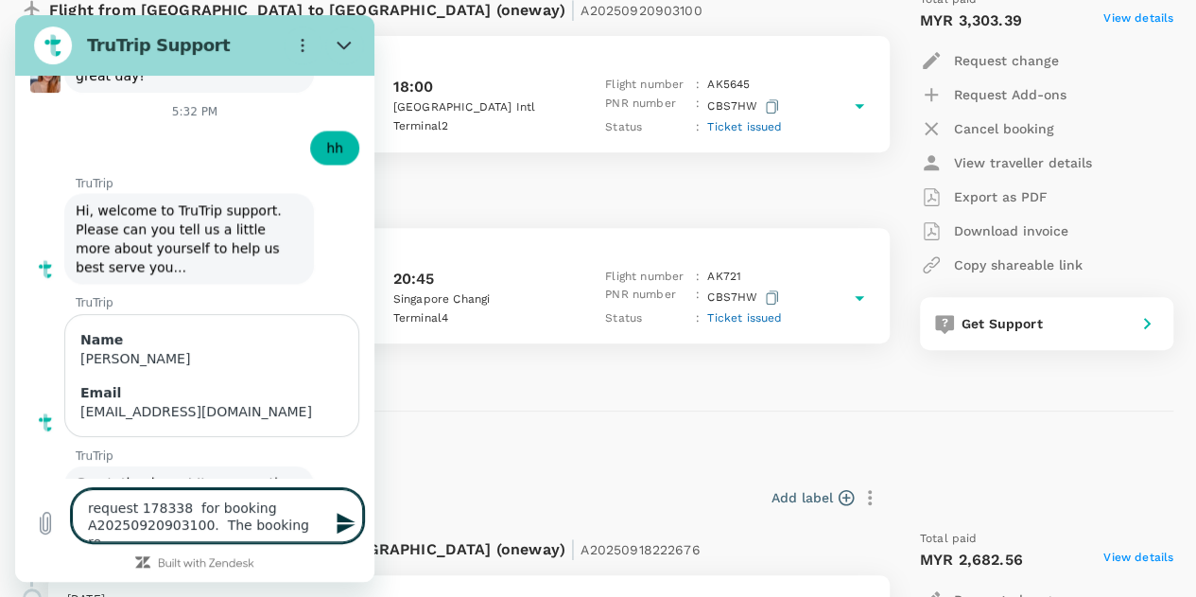
type textarea "x"
type textarea "request 178338 for booking A20250920903100. The booking repo"
type textarea "x"
type textarea "request 178338 for booking A20250920903100. The booking repor"
type textarea "x"
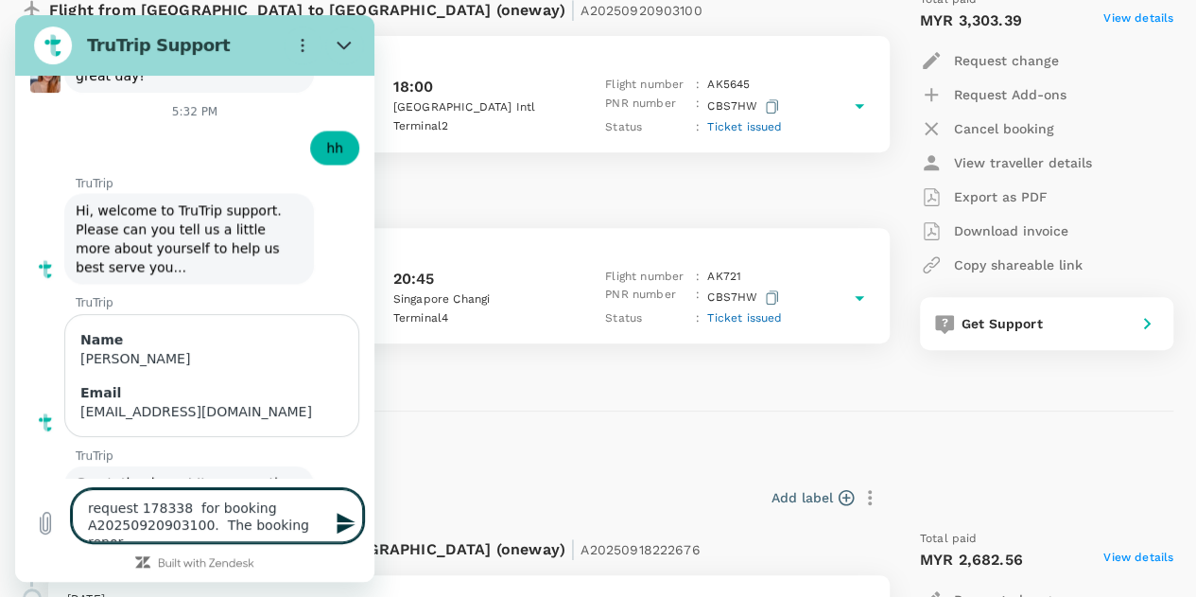
type textarea "request 178338 for booking A20250920903100. The booking report"
type textarea "x"
type textarea "request 178338 for booking A20250920903100. The booking report"
type textarea "x"
type textarea "request 178338 for booking A20250920903100. The booking report s"
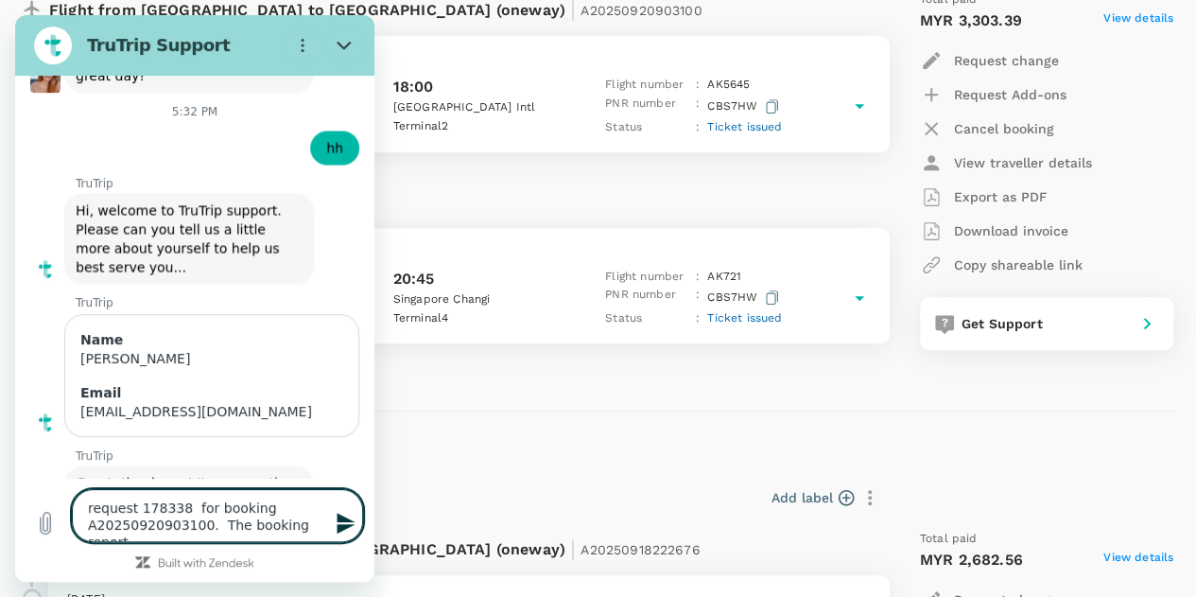
type textarea "x"
type textarea "request 178338 for booking A20250920903100. The booking report sh"
type textarea "x"
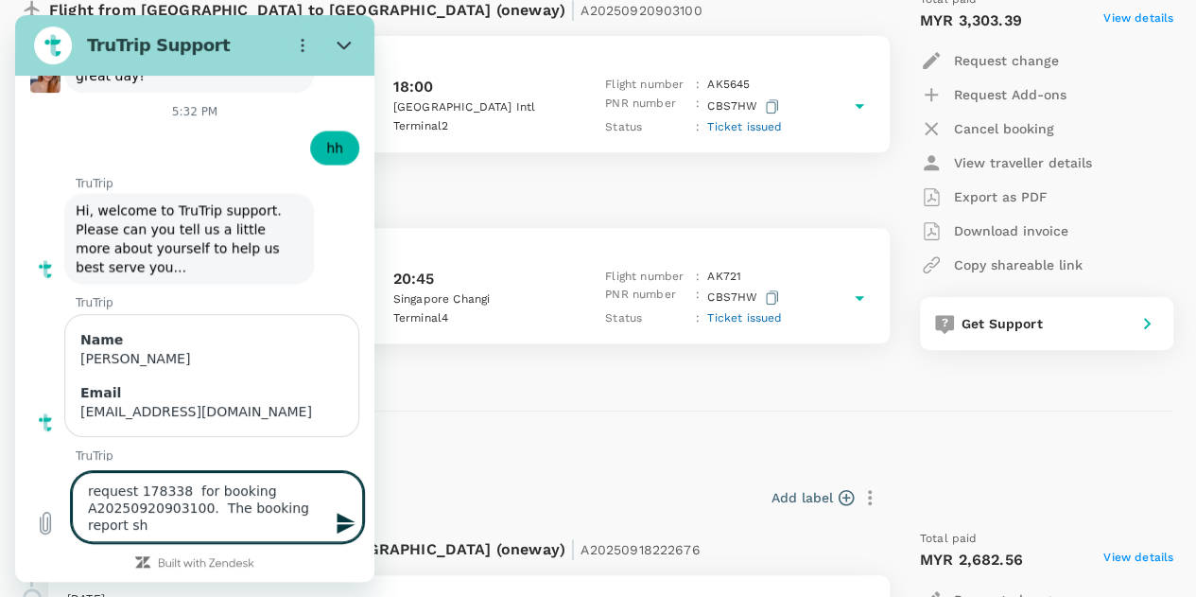
scroll to position [5248, 0]
type textarea "request 178338 for booking A20250920903100. The booking report sho"
type textarea "x"
type textarea "request 178338 for booking A20250920903100. The booking report show"
type textarea "x"
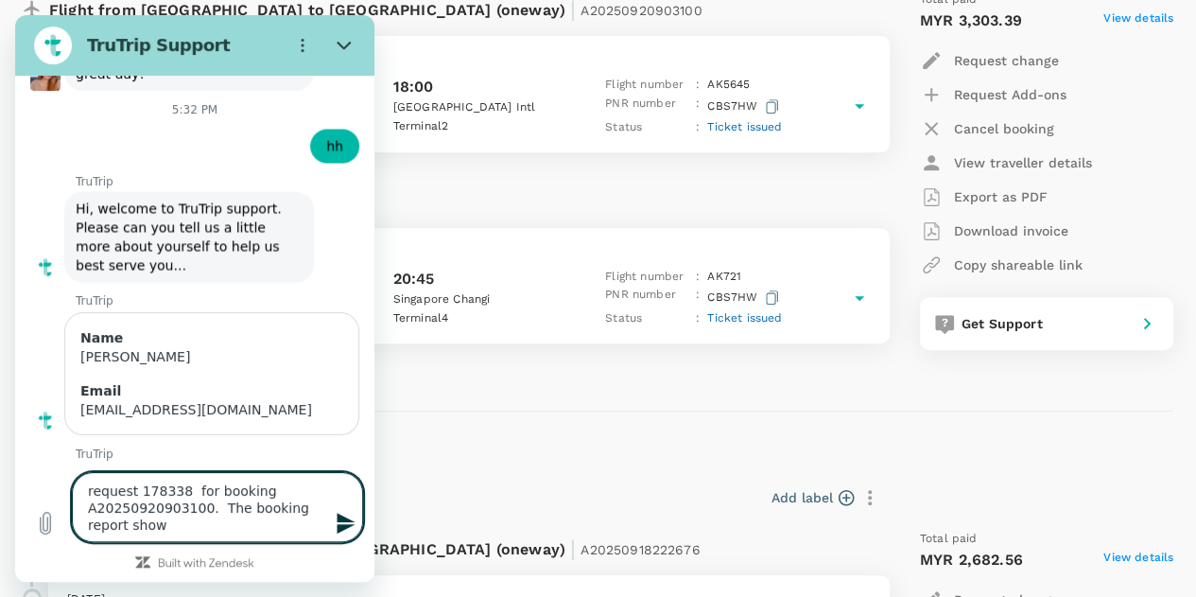
type textarea "request 178338 for booking A20250920903100. The booking report shows"
type textarea "x"
type textarea "request 178338 for booking A20250920903100. The booking report shows"
type textarea "x"
type textarea "request 178338 for booking A20250920903100. The booking report shows t"
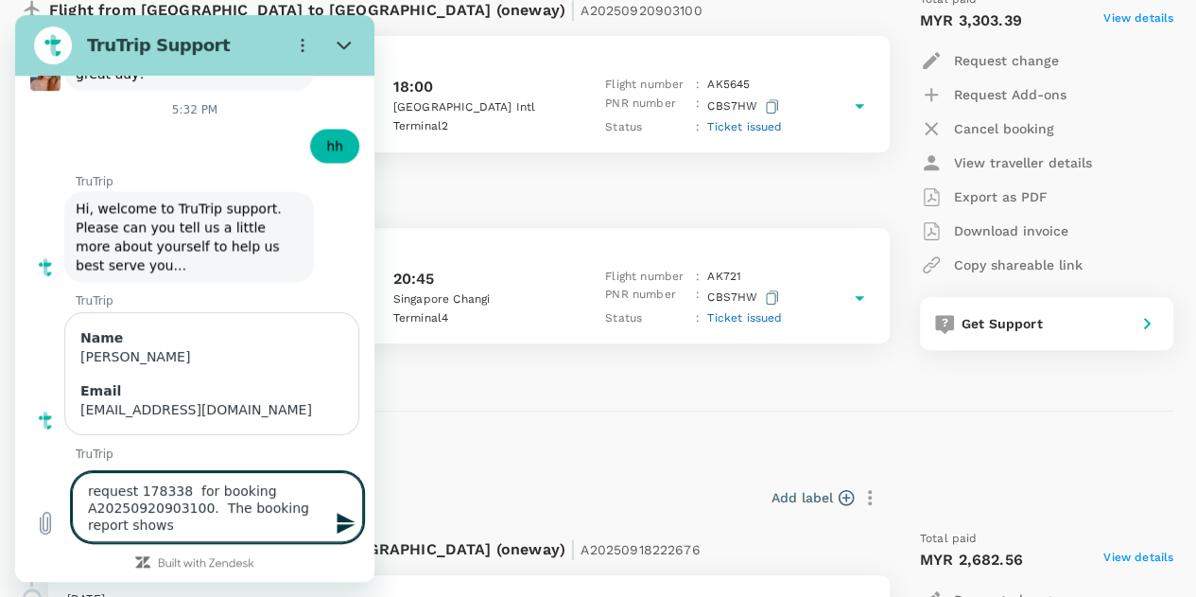
type textarea "x"
type textarea "request 178338 for booking A20250920903100. The booking report shows th"
type textarea "x"
type textarea "request 178338 for booking A20250920903100. The booking report shows thi"
type textarea "x"
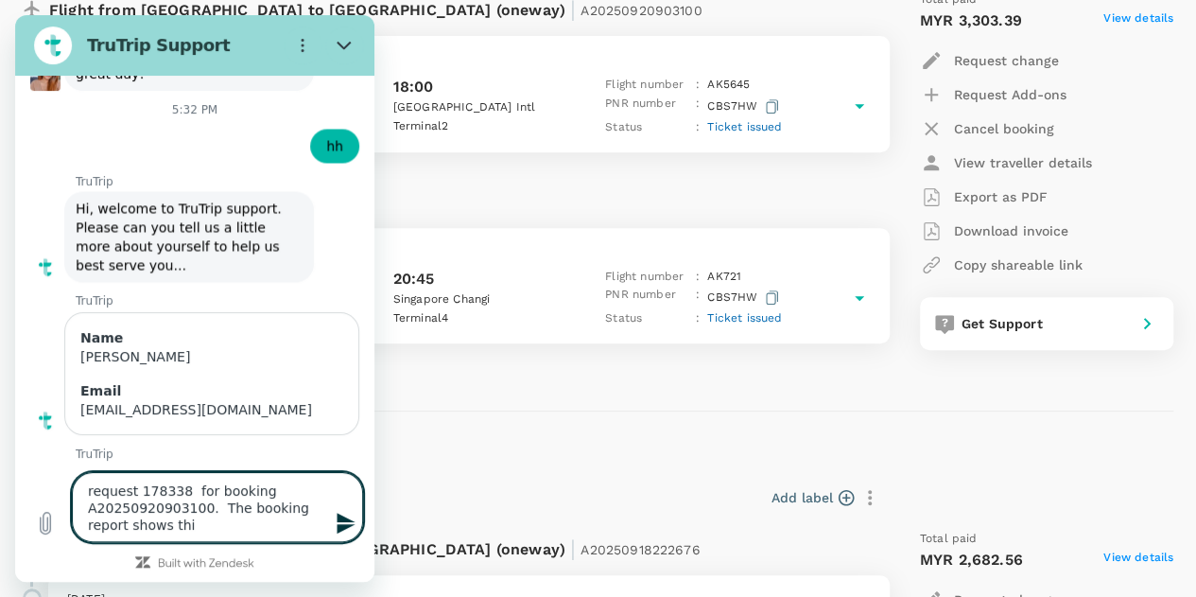
type textarea "request 178338 for booking A20250920903100. The booking report shows this"
type textarea "x"
type textarea "request 178338 for booking A20250920903100. The booking report shows this"
type textarea "x"
type textarea "request 178338 for booking A20250920903100. The booking report shows this f"
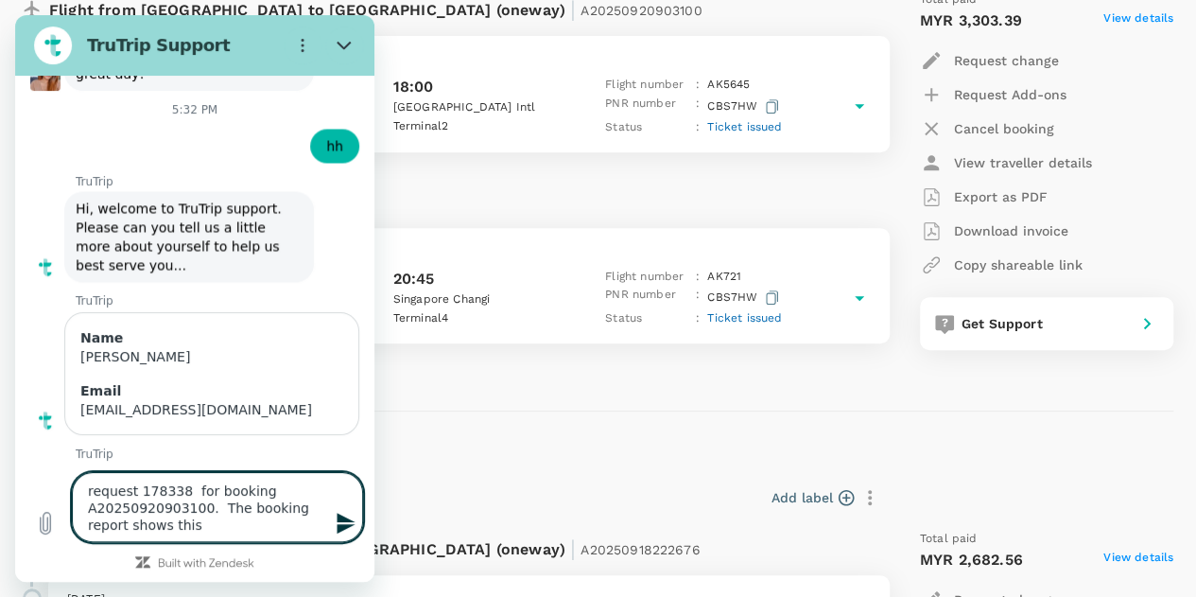
type textarea "x"
type textarea "request 178338 for booking A20250920903100. The booking report shows this fl"
type textarea "x"
type textarea "request 178338 for booking A20250920903100. The booking report shows this fli"
type textarea "x"
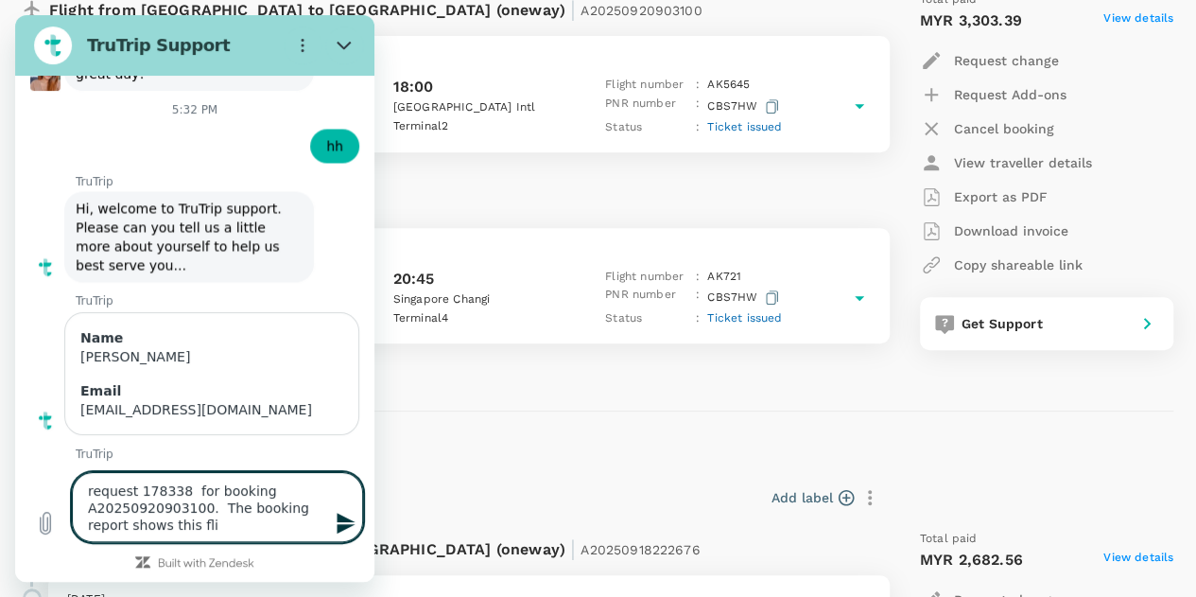
type textarea "request 178338 for booking A20250920903100. The booking report shows this flig"
type textarea "x"
type textarea "request 178338 for booking A20250920903100. The booking report shows this fligh"
type textarea "x"
type textarea "request 178338 for booking A20250920903100. The booking report shows this flight"
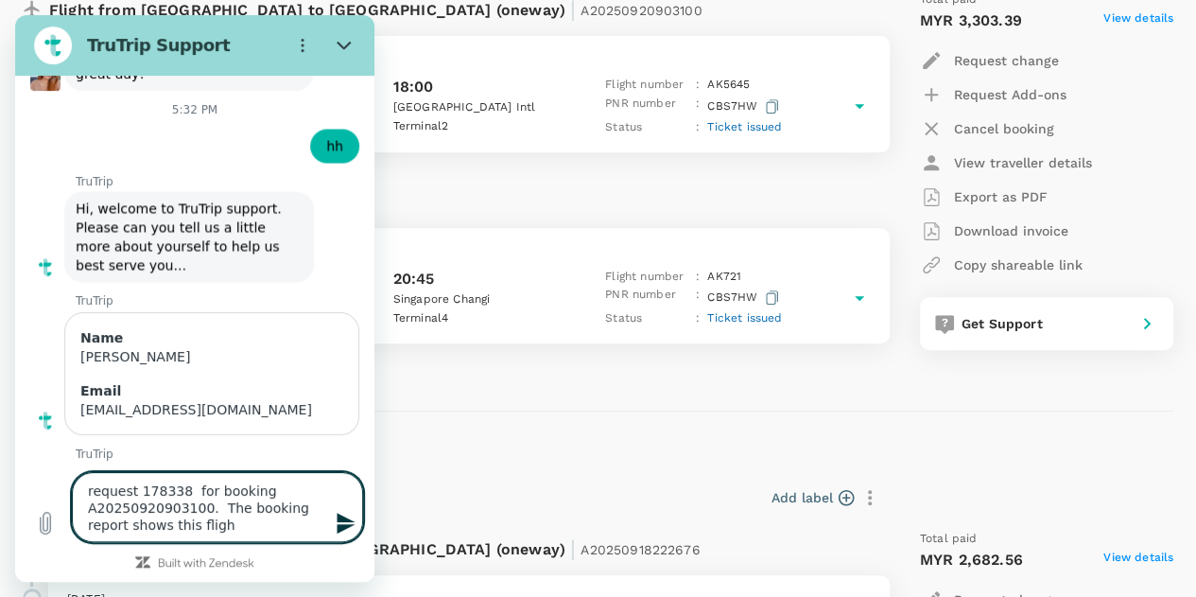
type textarea "x"
type textarea "request 178338 for booking A20250920903100. The booking report shows this flight"
type textarea "x"
type textarea "request 178338 for booking A20250920903100. The booking report shows this fligh…"
type textarea "x"
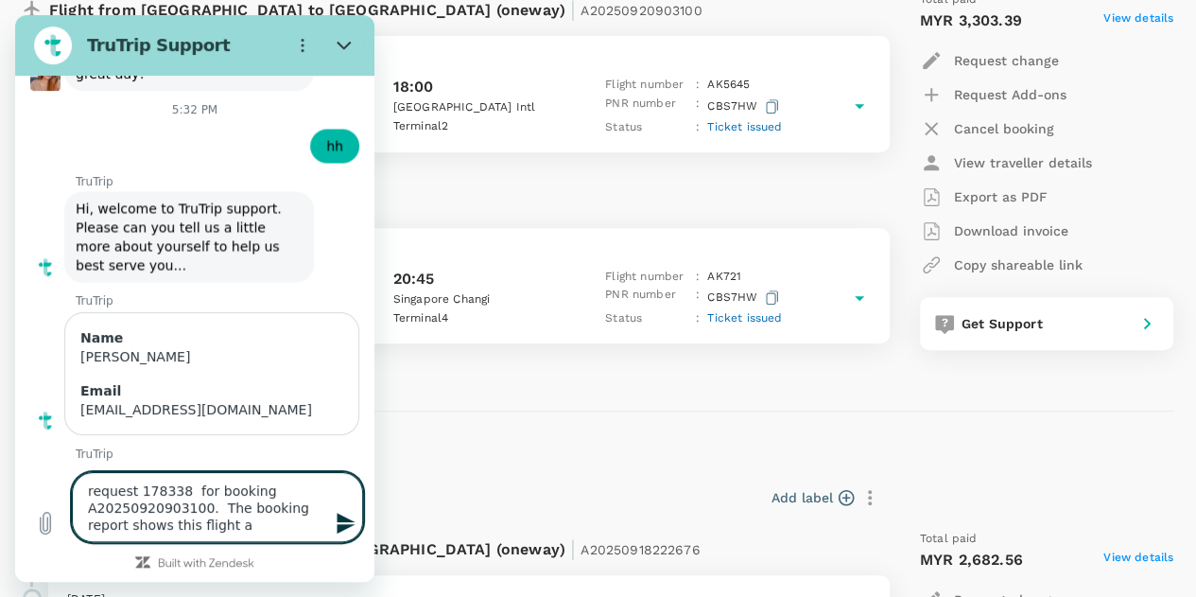
type textarea "request 178338 for booking A20250920903100. The booking report shows this fligh…"
type textarea "x"
type textarea "request 178338 for booking A20250920903100. The booking report shows this fligh…"
type textarea "x"
type textarea "request 178338 for booking A20250920903100. The booking report shows this fligh…"
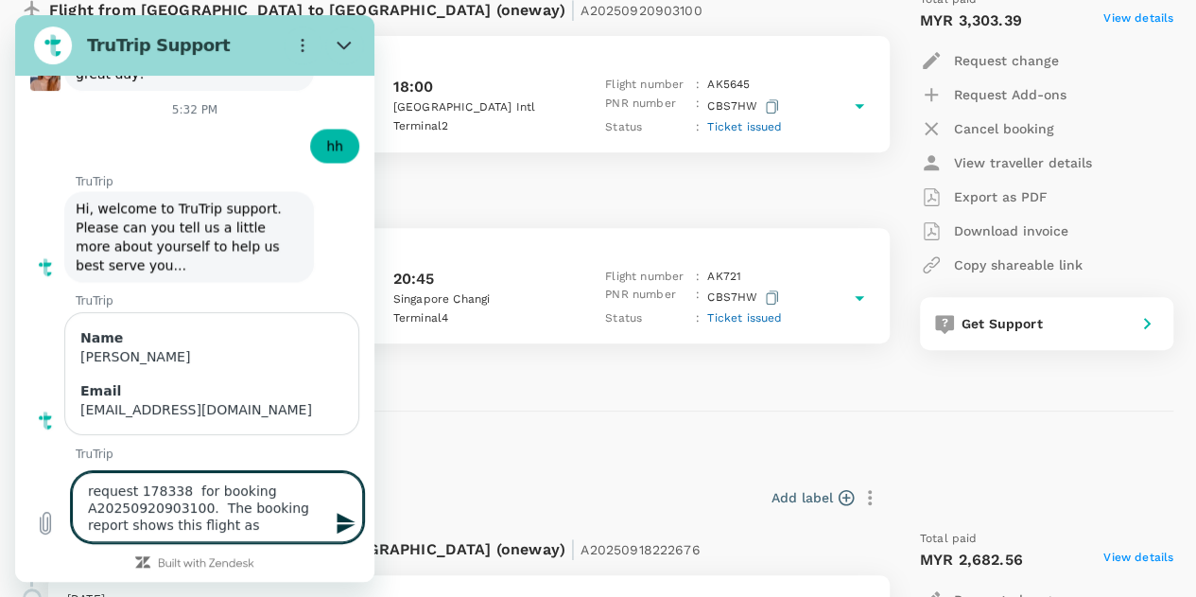
type textarea "x"
type textarea "request 178338 for booking A20250920903100. The booking report shows this fligh…"
type textarea "x"
type textarea "request 178338 for booking A20250920903100. The booking report shows this fligh…"
type textarea "x"
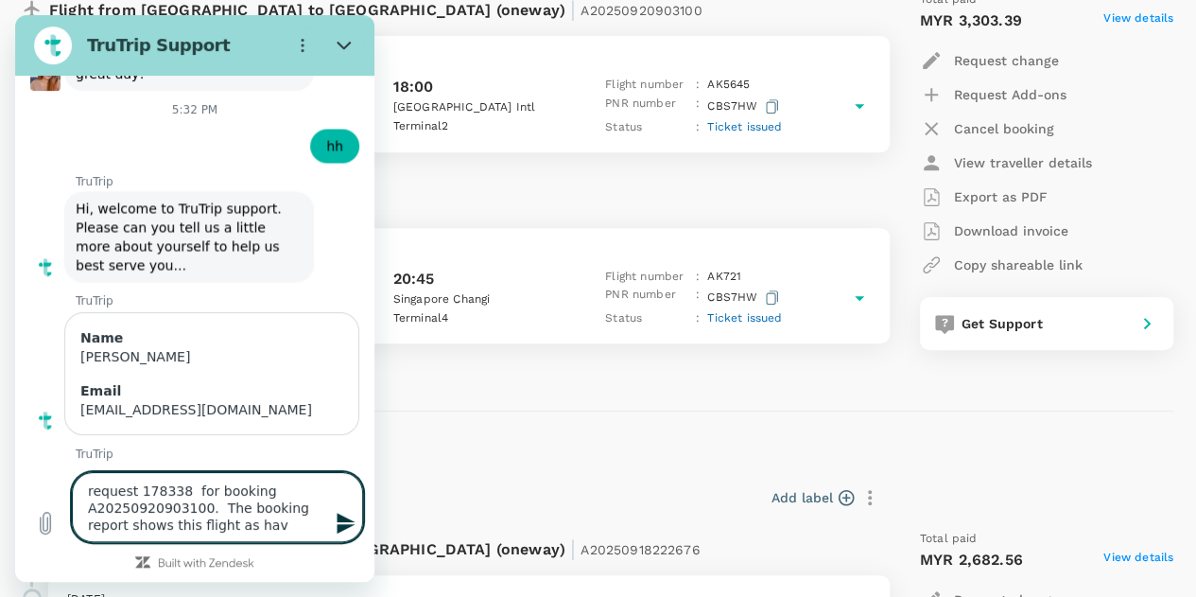
type textarea "request 178338 for booking A20250920903100. The booking report shows this fligh…"
type textarea "x"
type textarea "request 178338 for booking A20250920903100. The booking report shows this fligh…"
type textarea "x"
type textarea "request 178338 for booking A20250920903100. The booking report shows this fligh…"
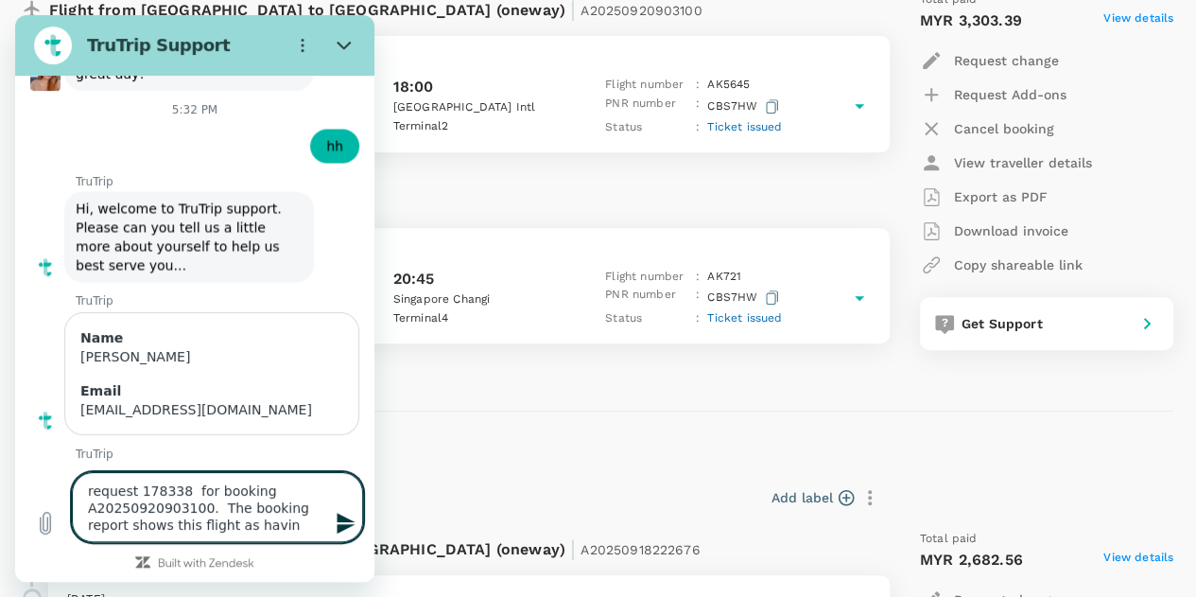
type textarea "x"
type textarea "request 178338 for booking A20250920903100. The booking report shows this fligh…"
type textarea "x"
type textarea "request 178338 for booking A20250920903100. The booking report shows this fligh…"
type textarea "x"
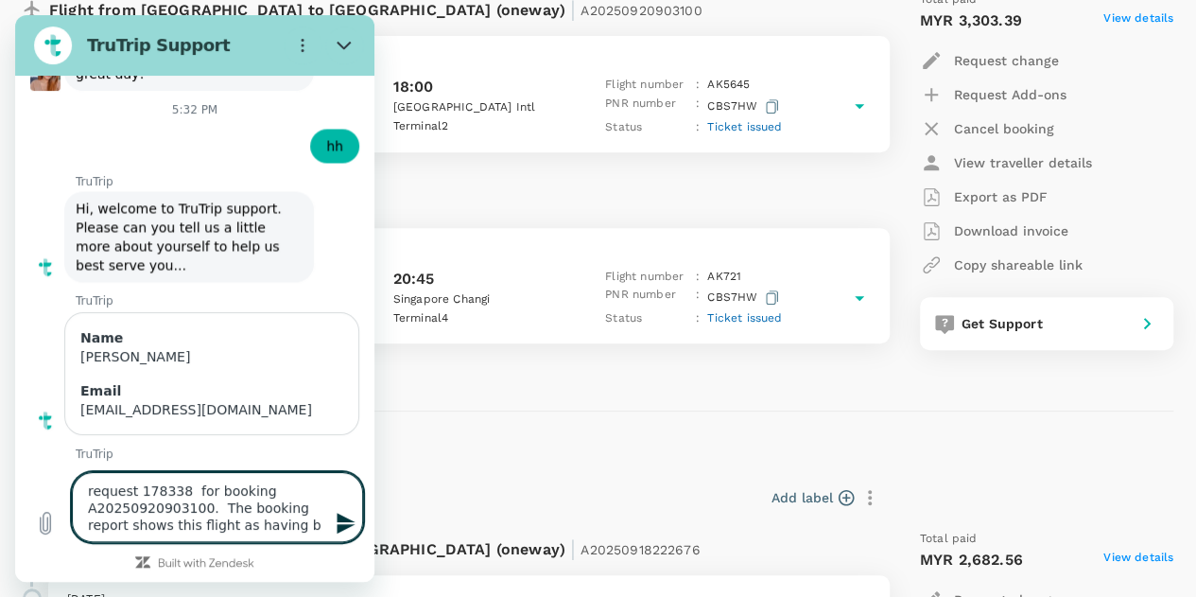
type textarea "request 178338 for booking A20250920903100. The booking report shows this fligh…"
type textarea "x"
type textarea "request 178338 for booking A20250920903100. The booking report shows this fligh…"
type textarea "x"
type textarea "request 178338 for booking A20250920903100. The booking report shows this fligh…"
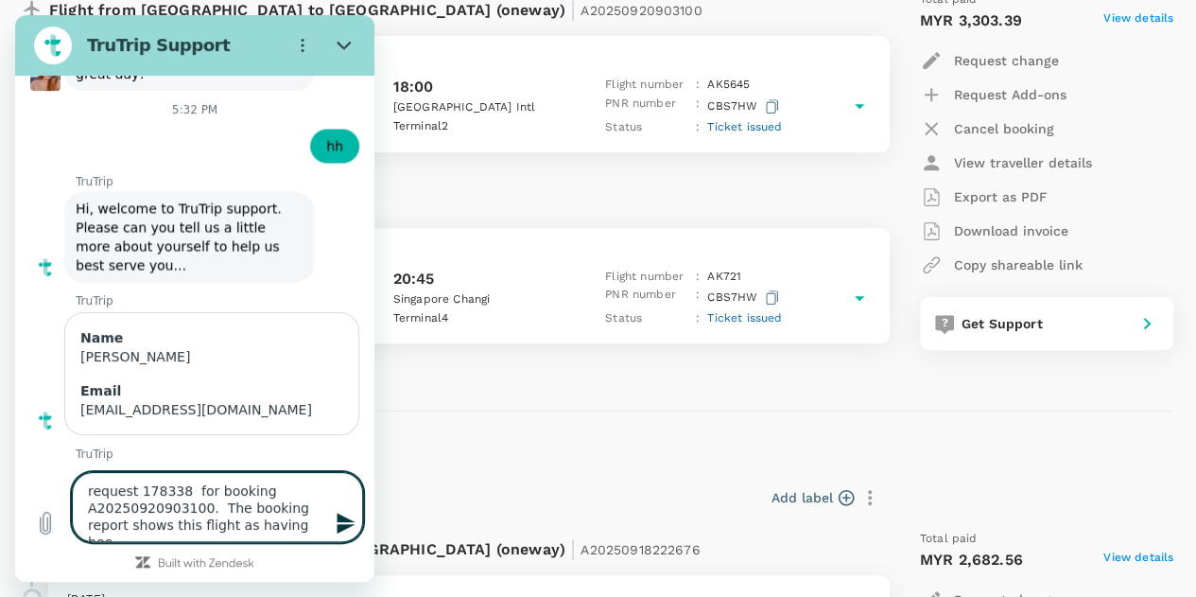
type textarea "x"
type textarea "request 178338 for booking A20250920903100. The booking report shows this fligh…"
type textarea "x"
type textarea "request 178338 for booking A20250920903100. The booking report shows this fligh…"
type textarea "x"
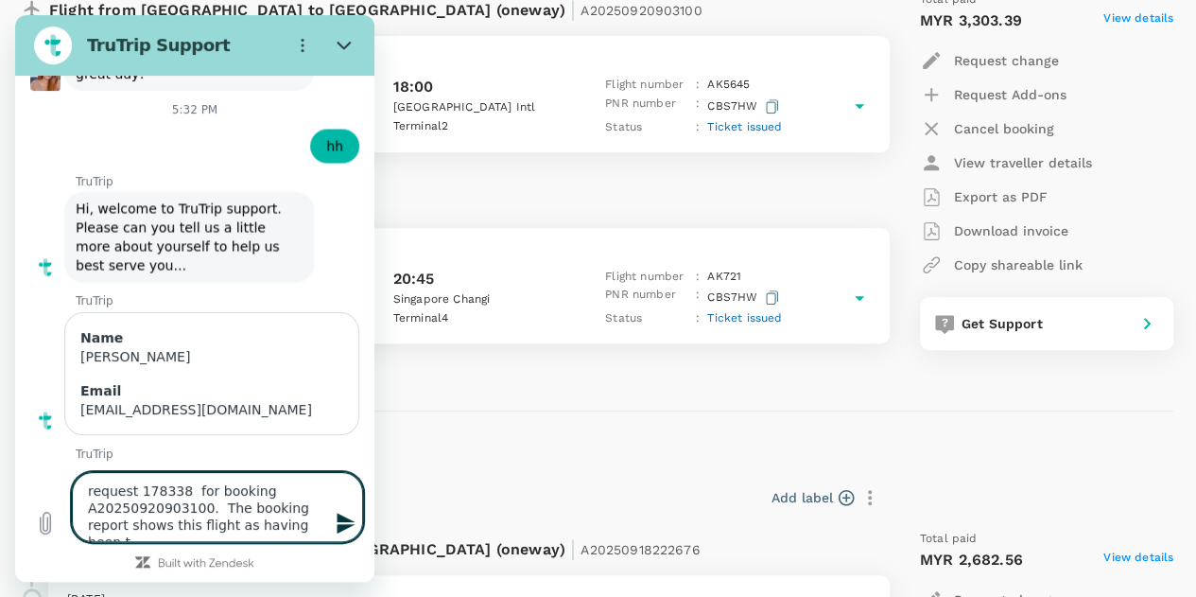
type textarea "request 178338 for booking A20250920903100. The booking report shows this fligh…"
type textarea "x"
type textarea "request 178338 for booking A20250920903100. The booking report shows this fligh…"
type textarea "x"
type textarea "request 178338 for booking A20250920903100. The booking report shows this fligh…"
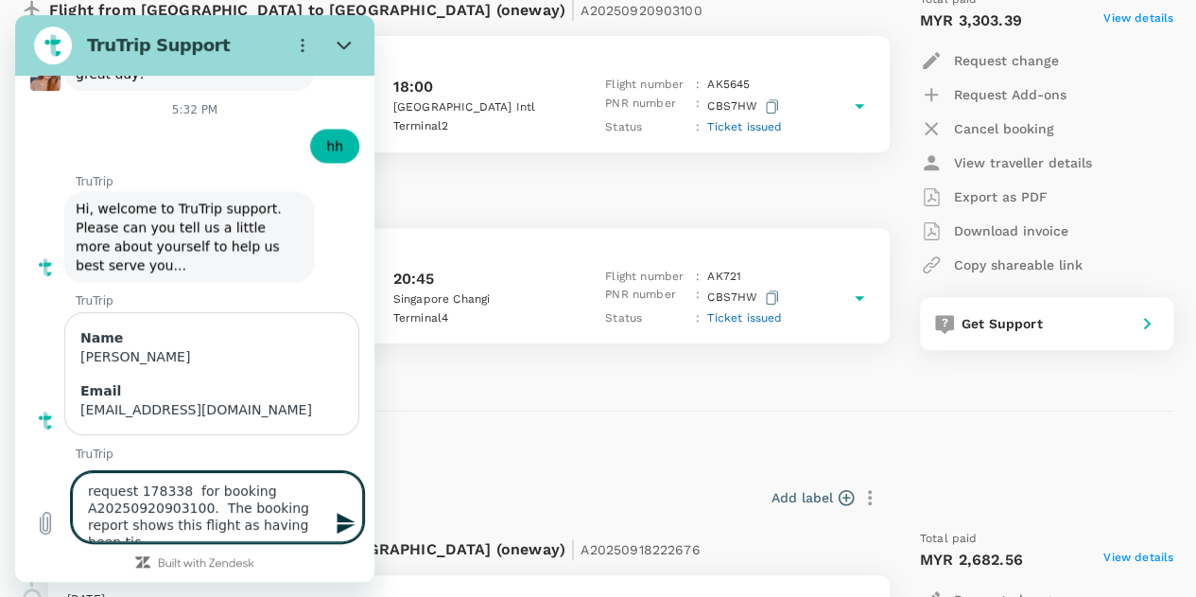
type textarea "x"
type textarea "request 178338 for booking A20250920903100. The booking report shows this fligh…"
type textarea "x"
type textarea "request 178338 for booking A20250920903100. The booking report shows this fligh…"
type textarea "x"
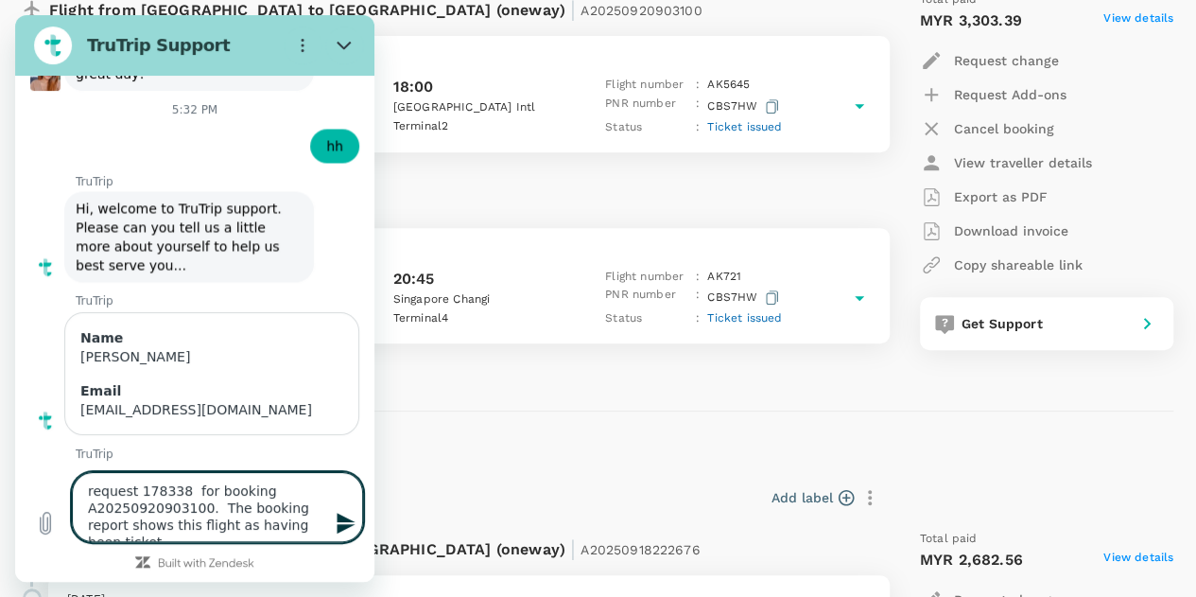
type textarea "request 178338 for booking A20250920903100. The booking report shows this fligh…"
type textarea "x"
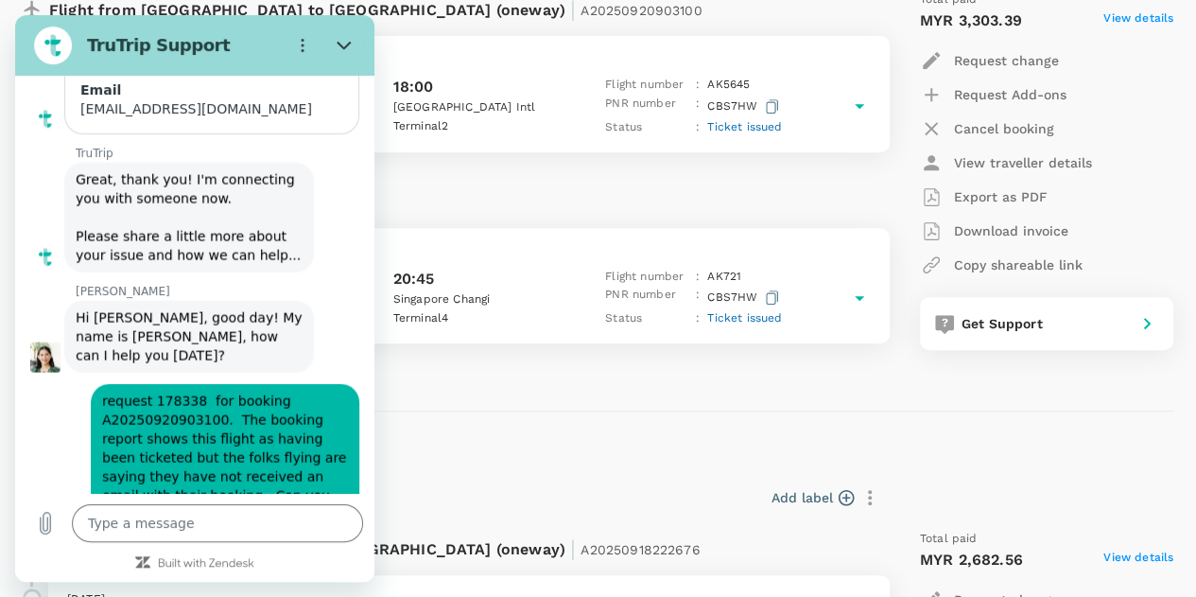
scroll to position [5552, 0]
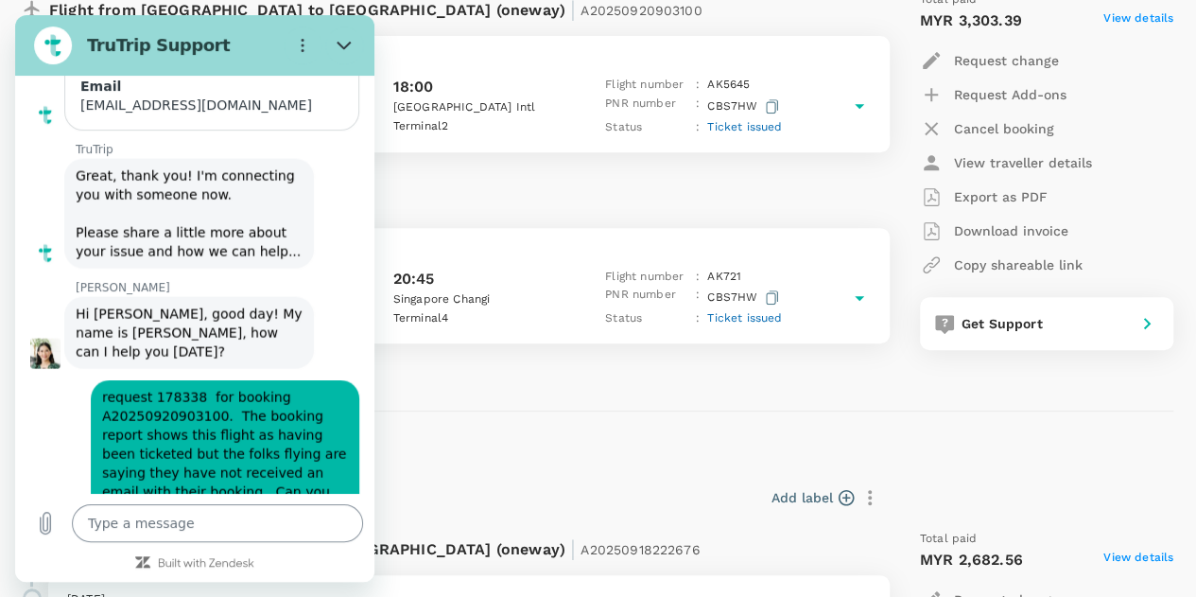
click at [173, 526] on textarea at bounding box center [217, 523] width 291 height 38
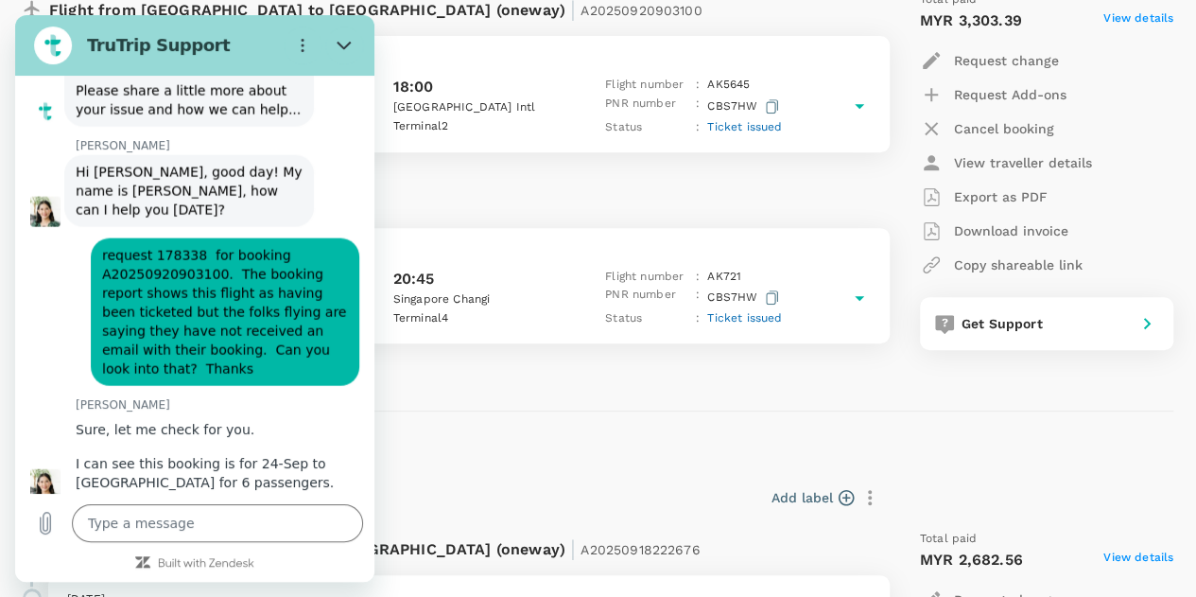
scroll to position [5698, 0]
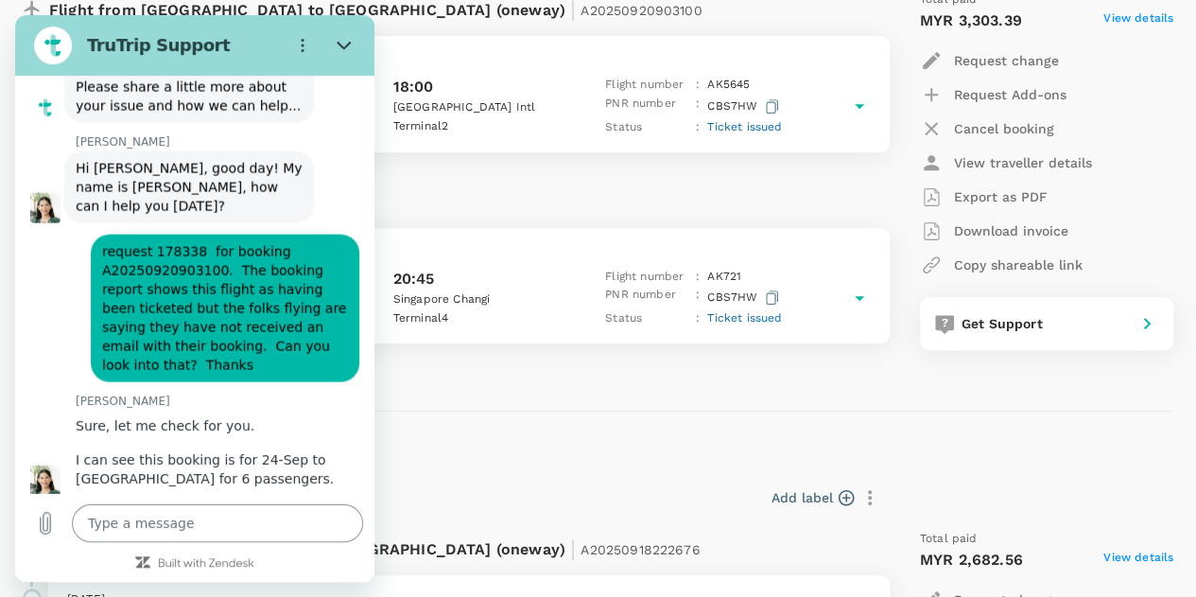
click at [202, 532] on textarea at bounding box center [217, 523] width 291 height 38
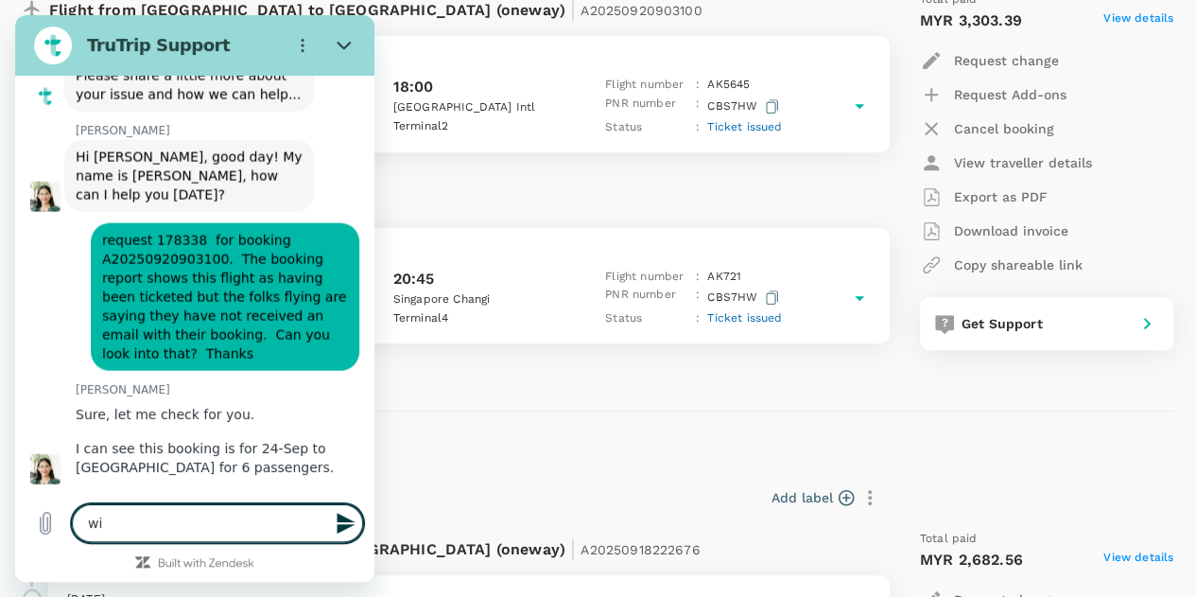
scroll to position [5707, 0]
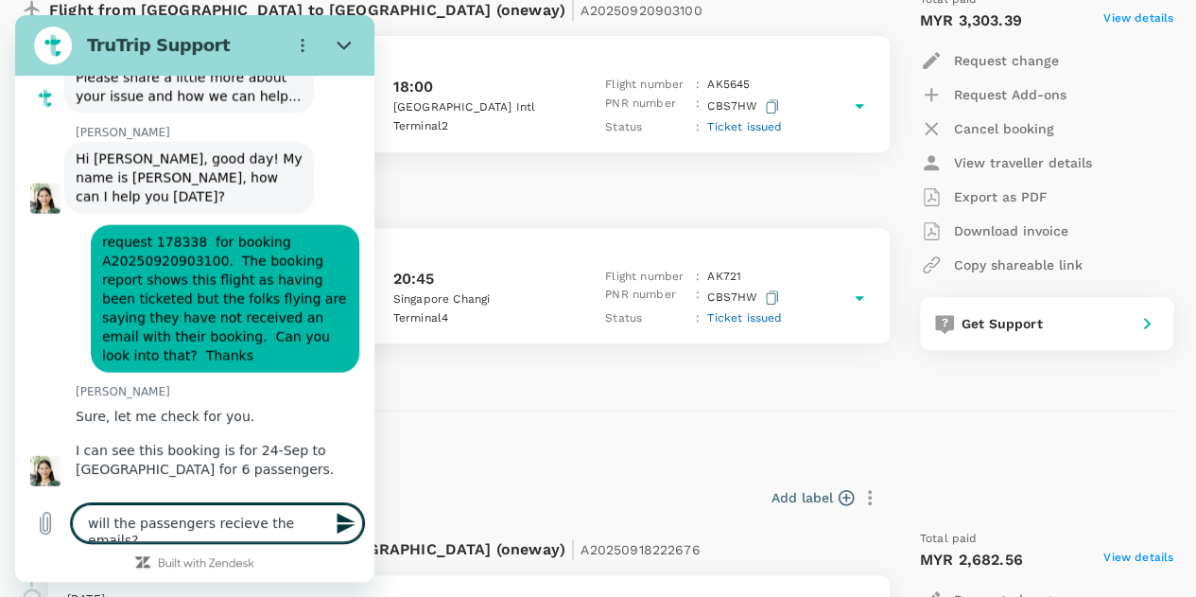
click at [245, 518] on textarea "will the passengers recieve the emails?" at bounding box center [217, 523] width 291 height 38
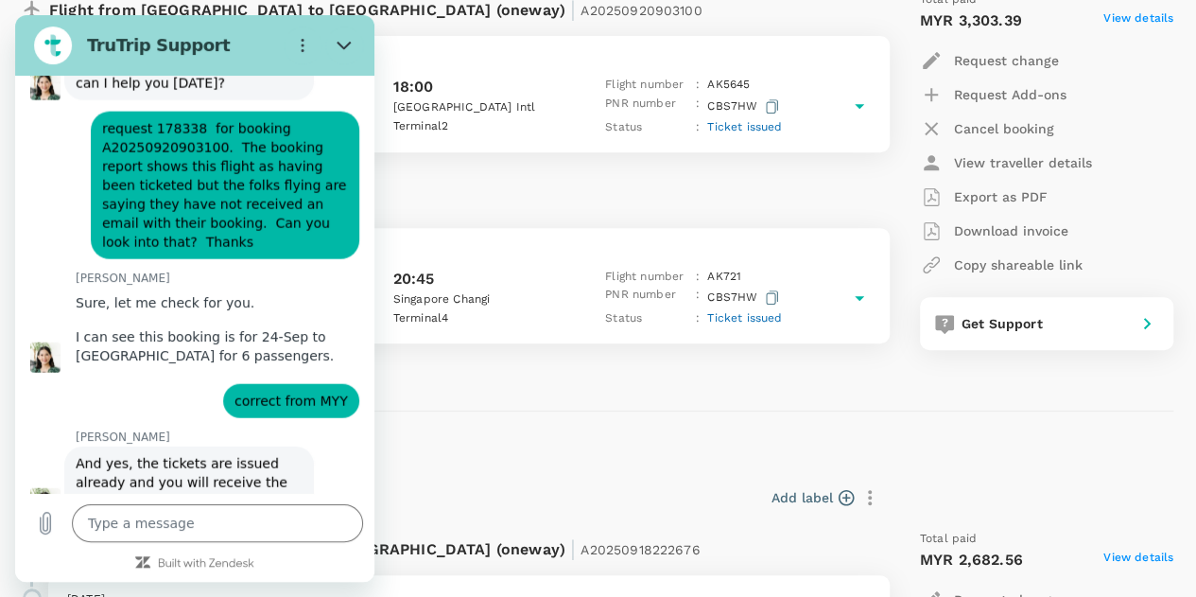
scroll to position [5825, 0]
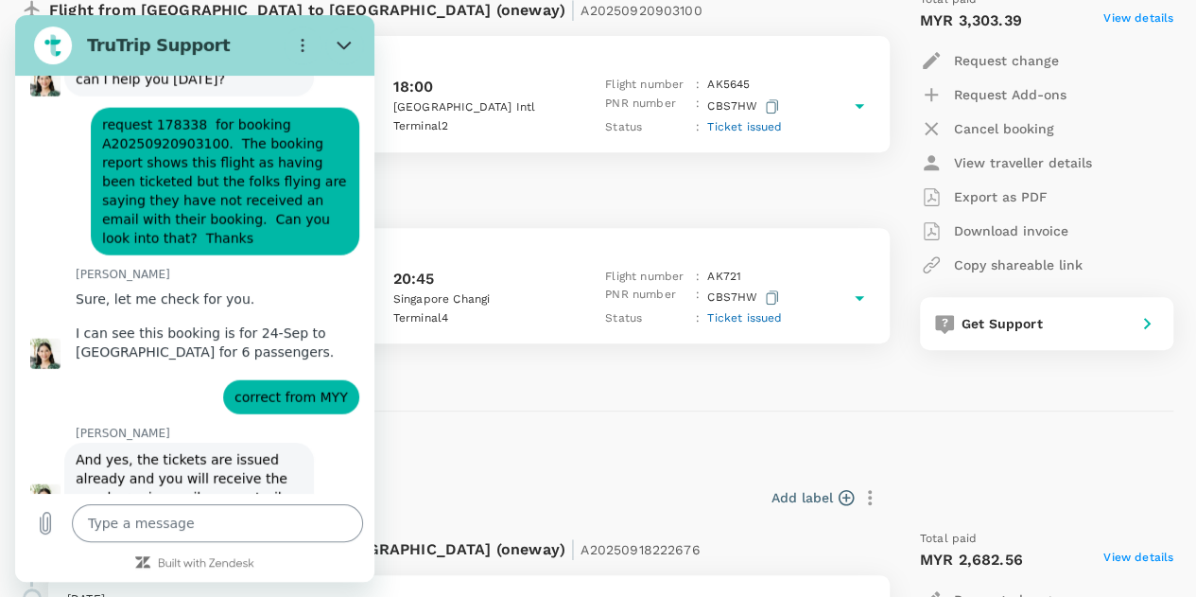
click at [115, 528] on textarea at bounding box center [217, 523] width 291 height 38
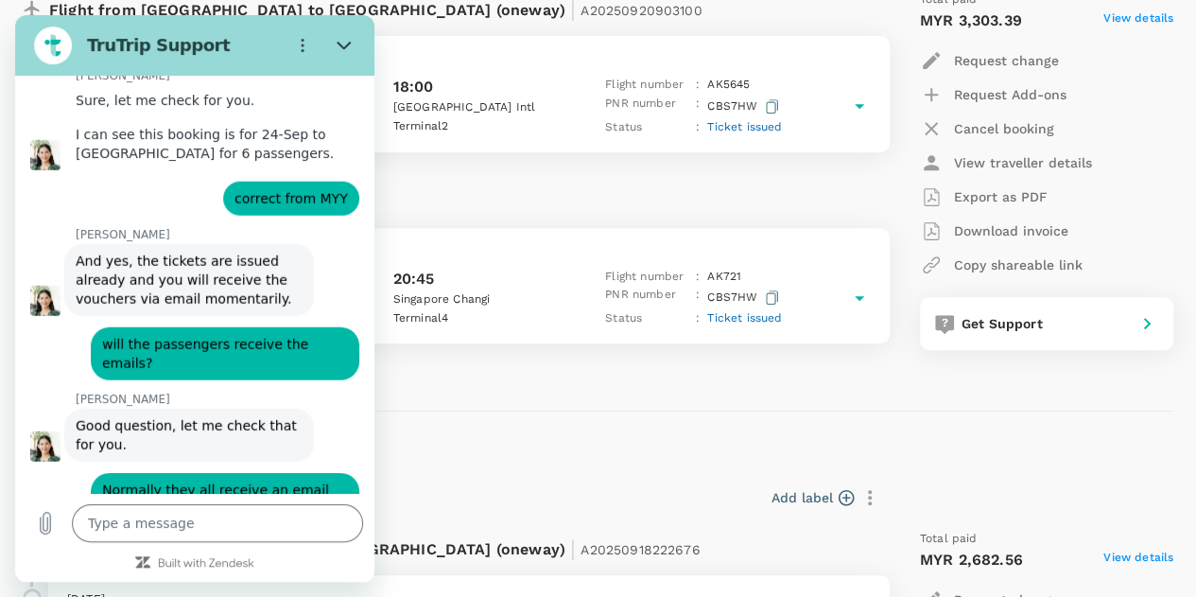
scroll to position [6027, 0]
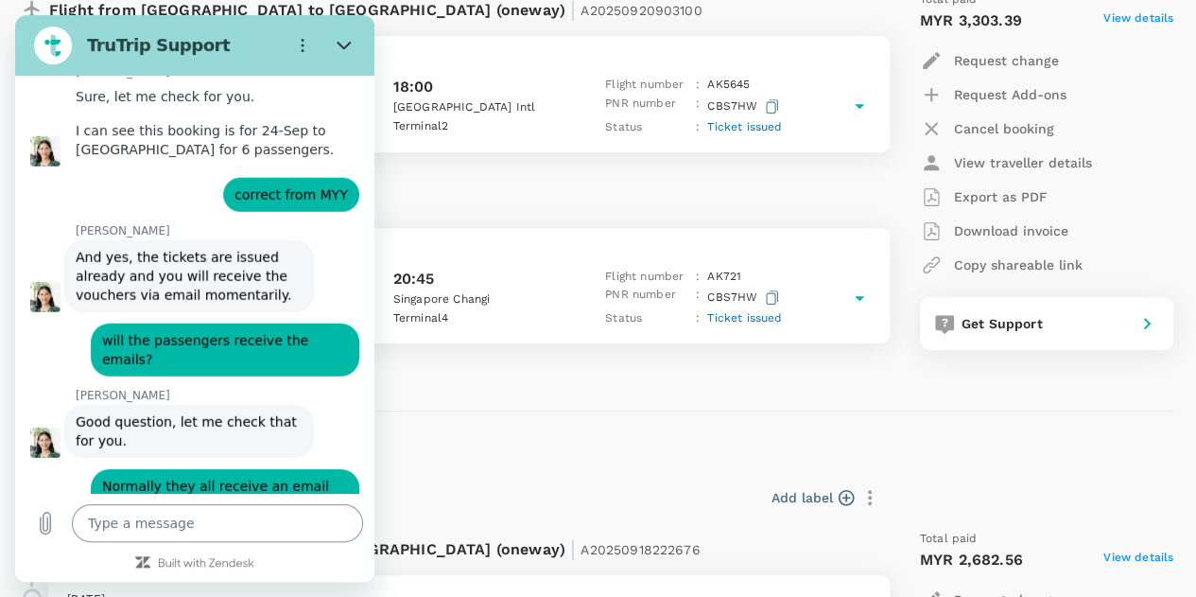
click at [117, 535] on textarea at bounding box center [217, 523] width 291 height 38
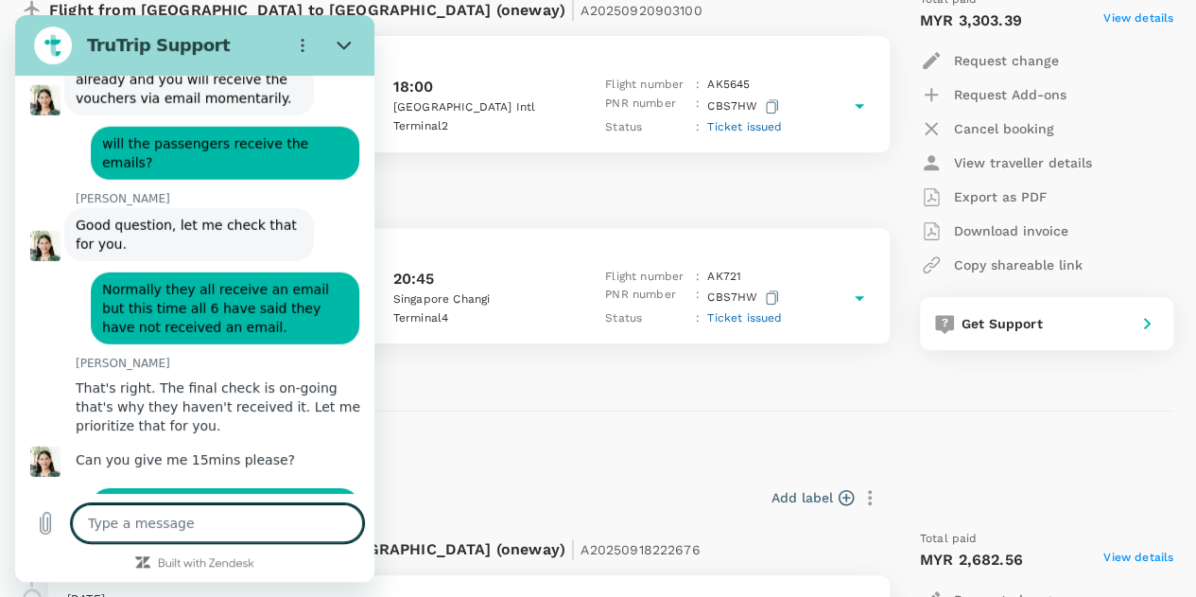
scroll to position [6228, 0]
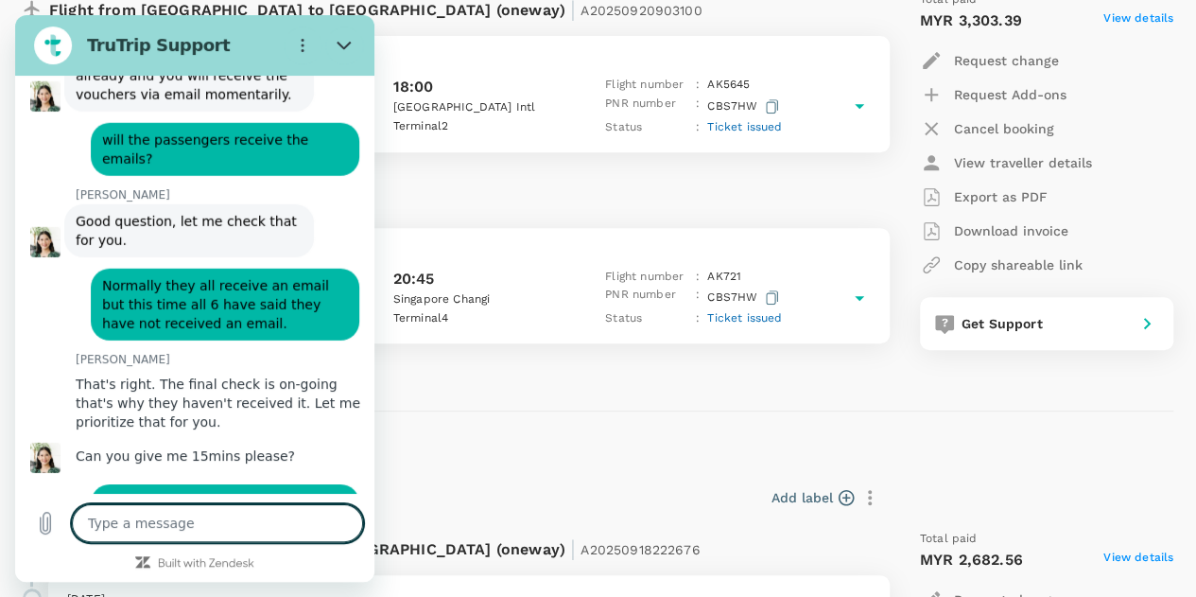
click at [135, 524] on textarea at bounding box center [217, 523] width 291 height 38
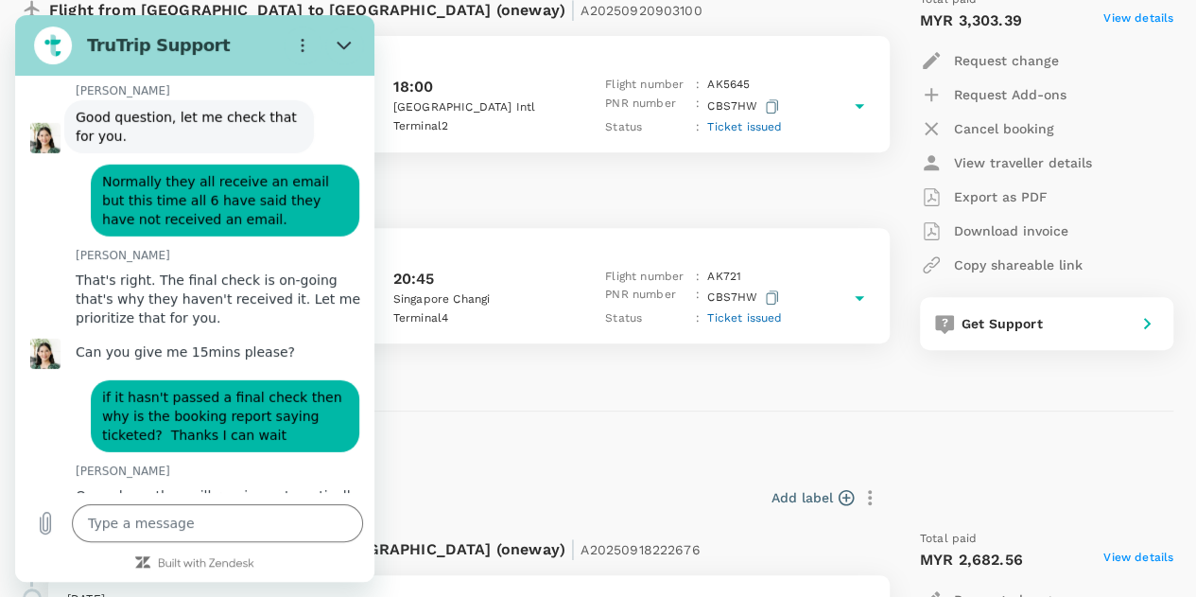
scroll to position [6330, 0]
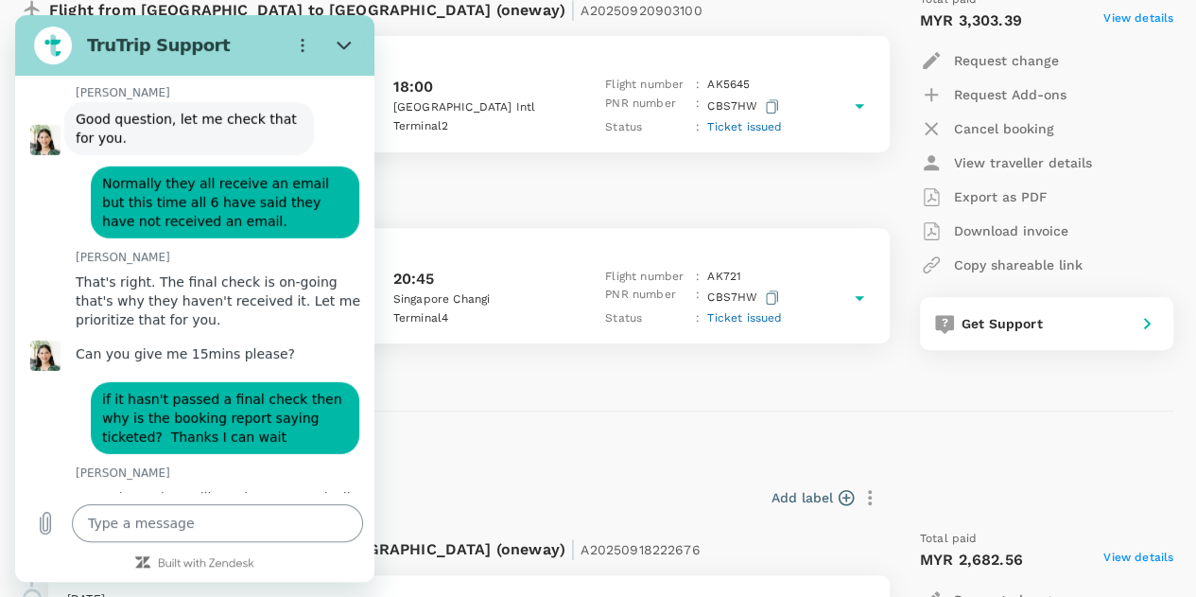
drag, startPoint x: 163, startPoint y: 527, endPoint x: 209, endPoint y: 532, distance: 46.7
click at [163, 527] on textarea at bounding box center [217, 523] width 291 height 38
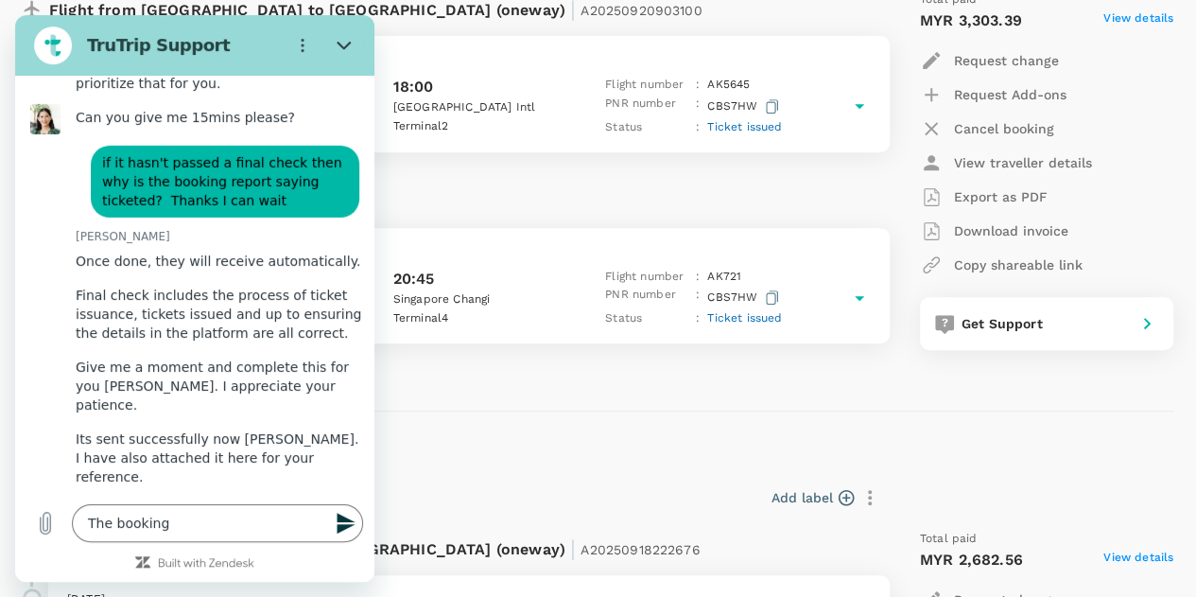
scroll to position [6471, 0]
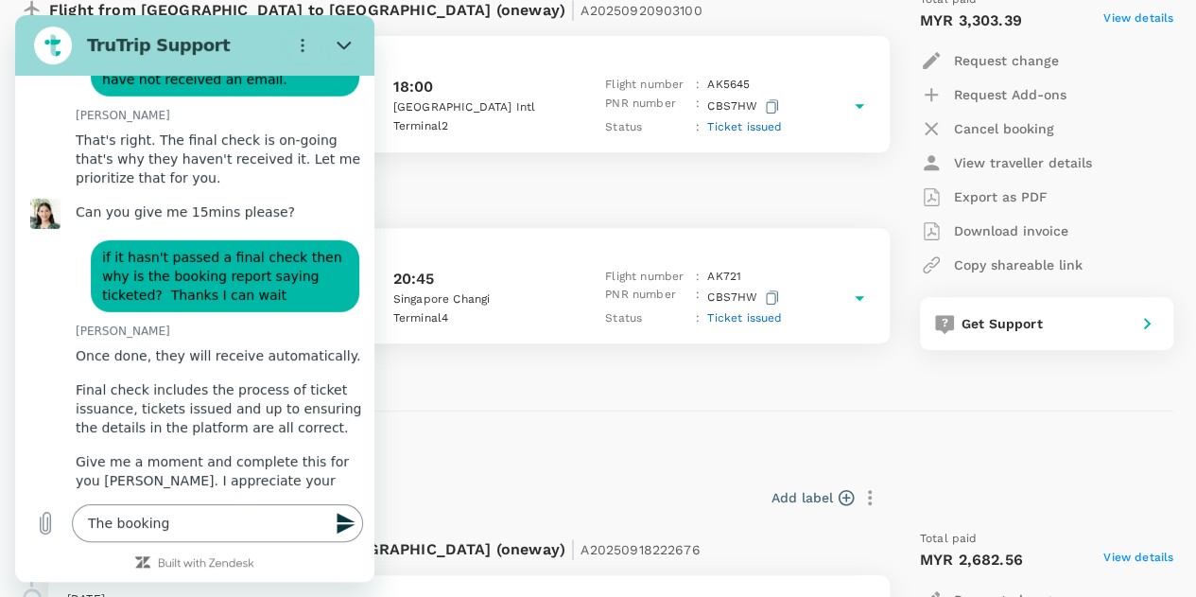
click at [165, 530] on textarea "The booking" at bounding box center [217, 523] width 291 height 38
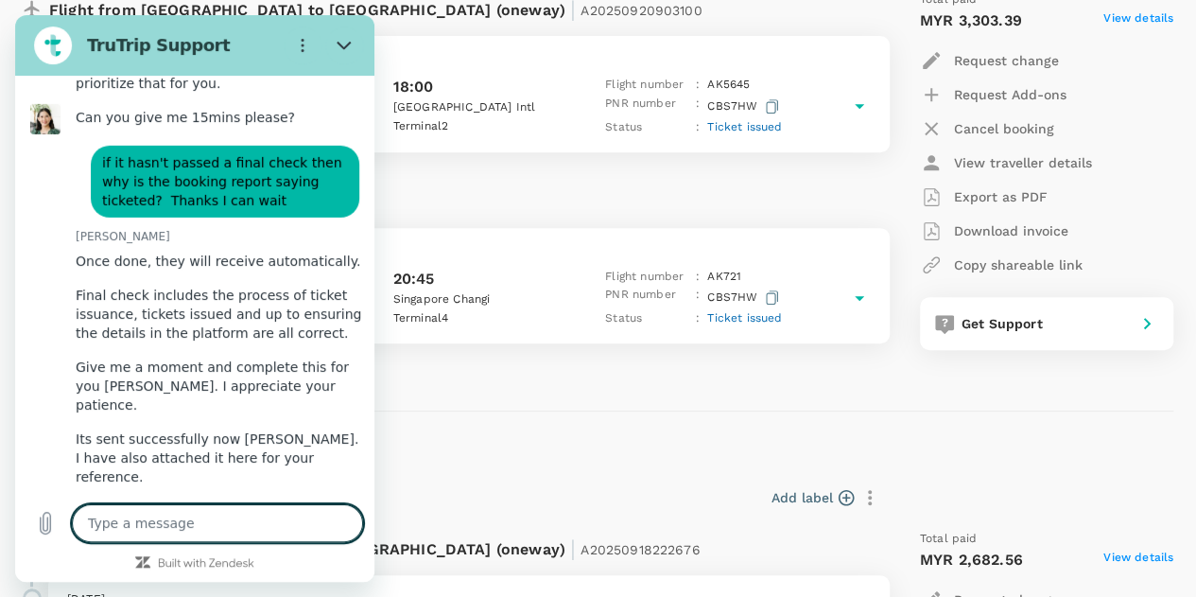
scroll to position [6615, 0]
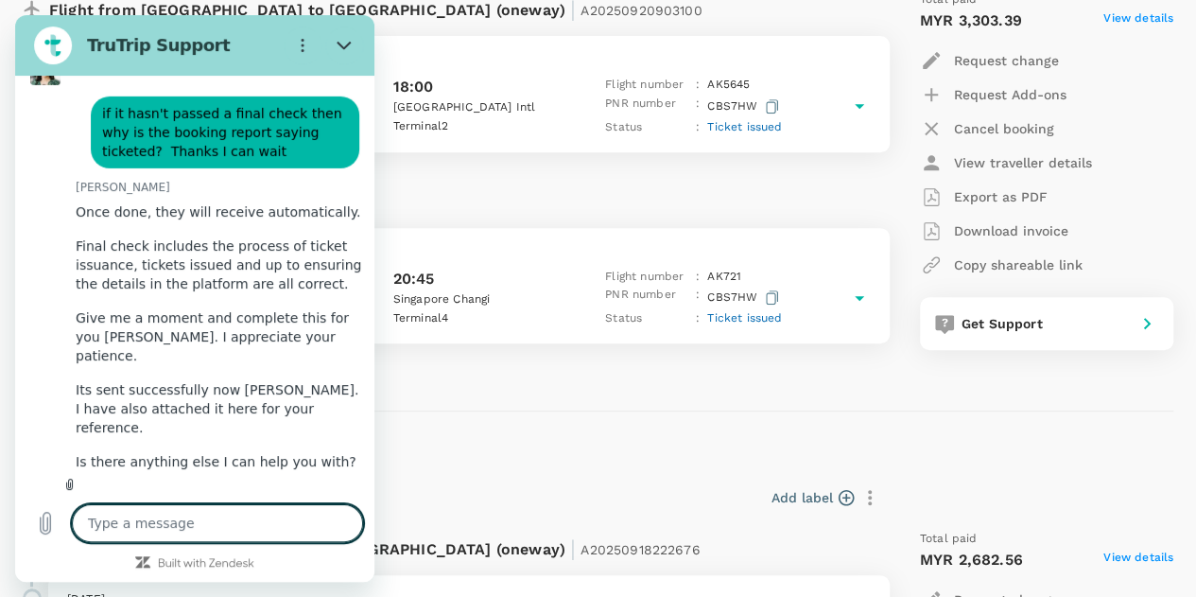
click at [159, 525] on textarea at bounding box center [217, 523] width 291 height 38
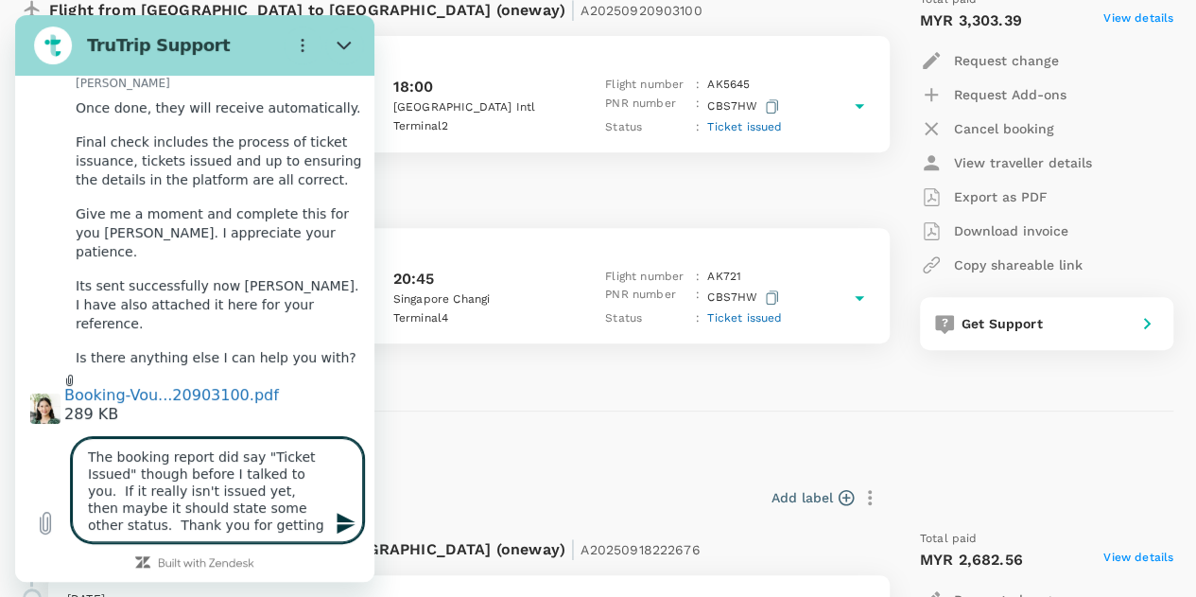
scroll to position [6717, 0]
drag, startPoint x: 161, startPoint y: 493, endPoint x: 134, endPoint y: 493, distance: 26.5
click at [134, 493] on textarea "The booking report did say "Ticket Issued" though before I talked to you. If it…" at bounding box center [217, 490] width 291 height 104
drag, startPoint x: 294, startPoint y: 528, endPoint x: 280, endPoint y: 511, distance: 22.2
click at [280, 511] on textarea "The booking report did say "Ticket Issued" though before I talked to you. If it…" at bounding box center [217, 490] width 291 height 104
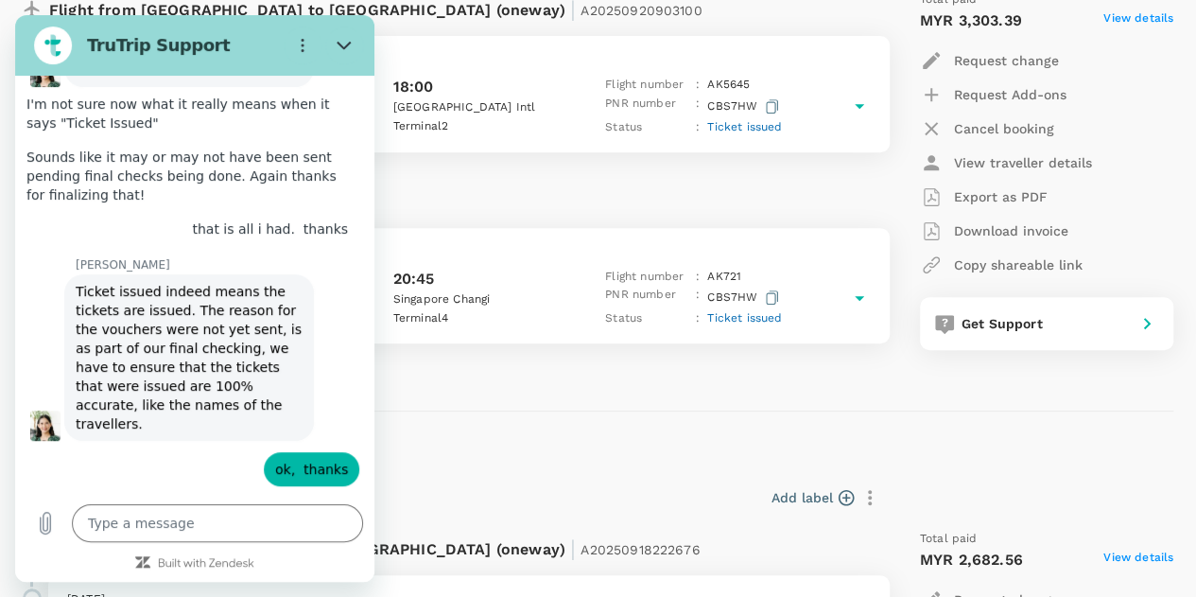
scroll to position [7379, 0]
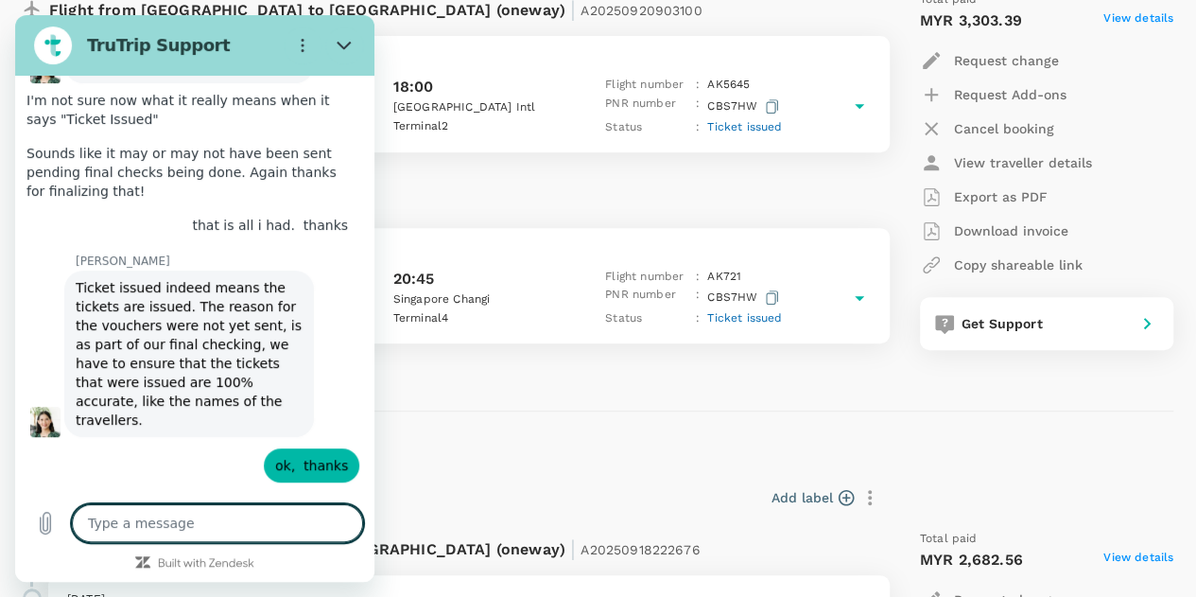
click at [175, 526] on textarea at bounding box center [217, 523] width 291 height 38
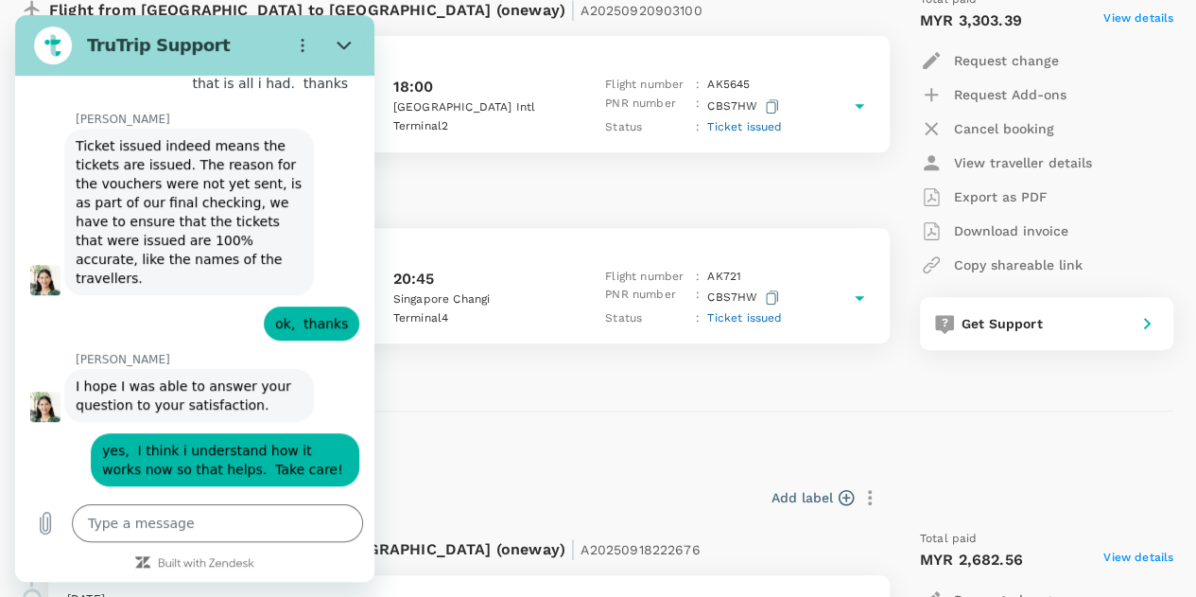
scroll to position [7525, 0]
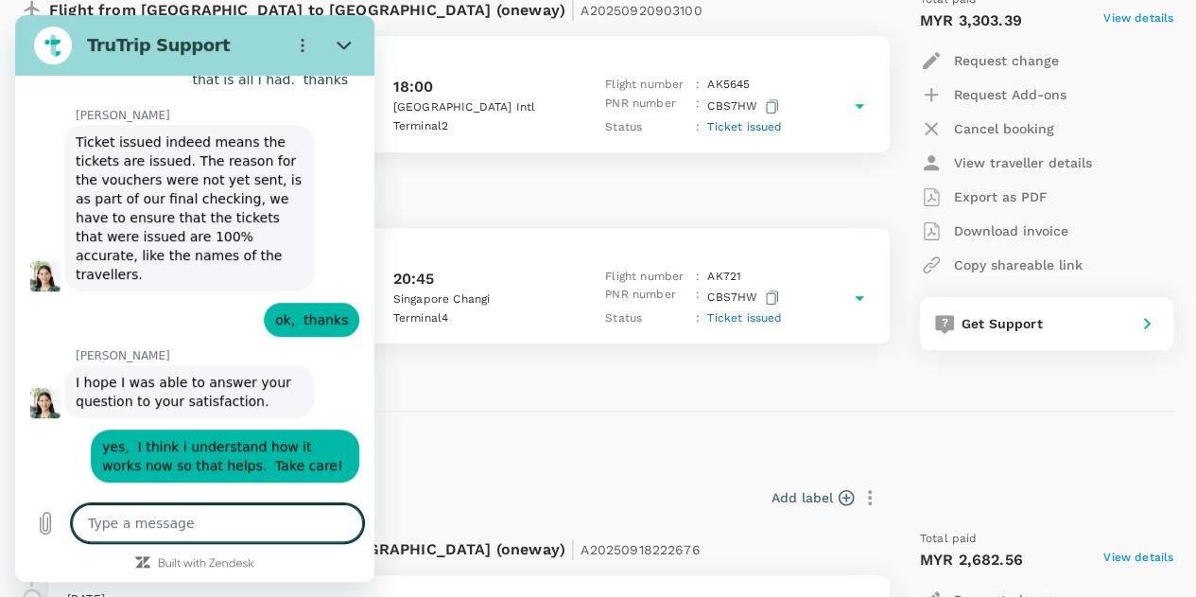
click at [261, 517] on textarea at bounding box center [217, 523] width 291 height 38
click at [342, 43] on icon "Close" at bounding box center [344, 45] width 15 height 15
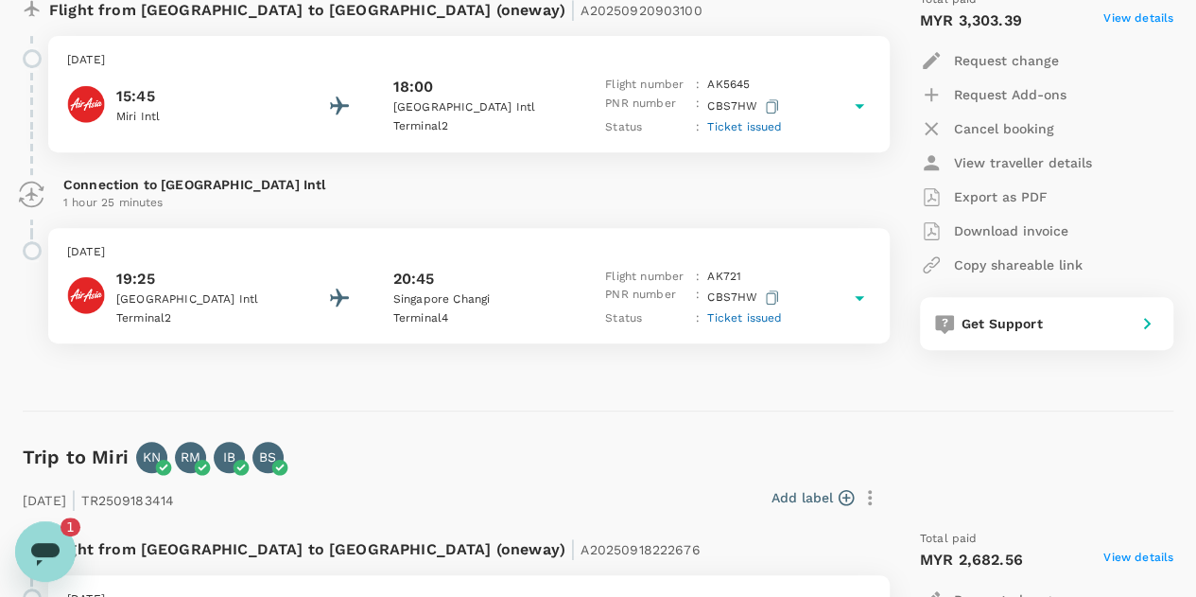
scroll to position [0, 0]
